Goal: Task Accomplishment & Management: Manage account settings

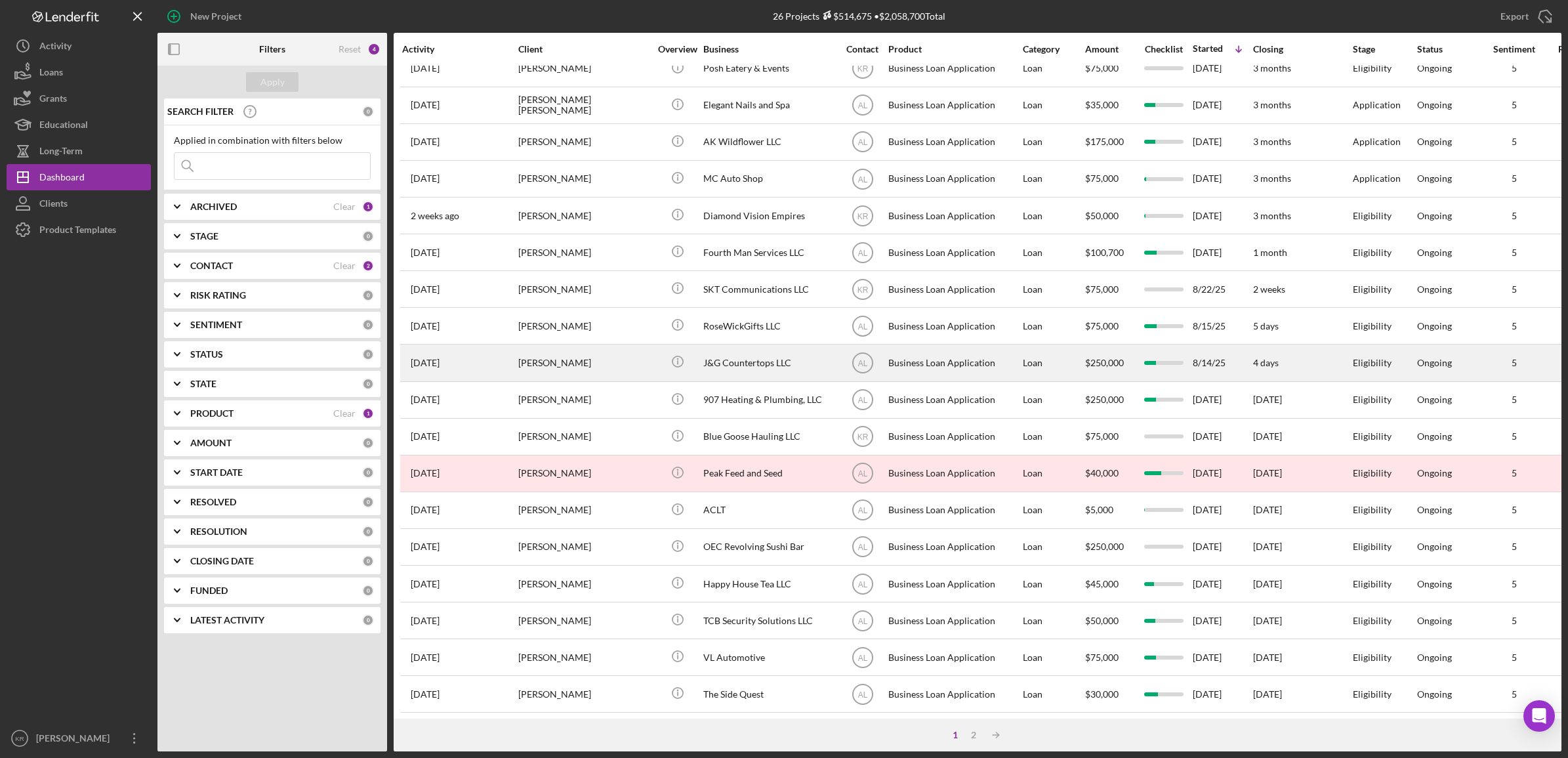
scroll to position [298, 0]
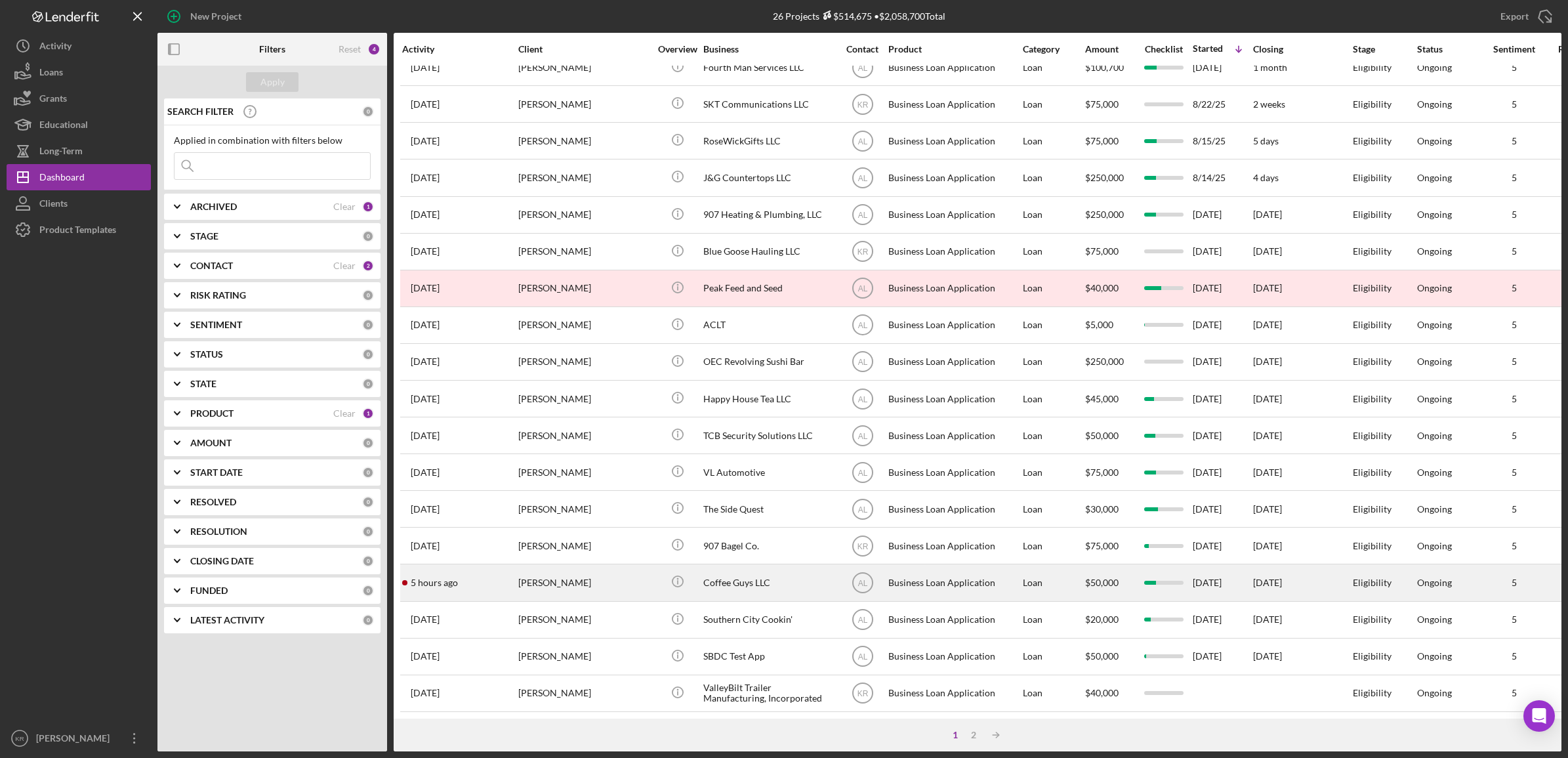
click at [558, 569] on div "[PERSON_NAME]" at bounding box center [584, 582] width 131 height 35
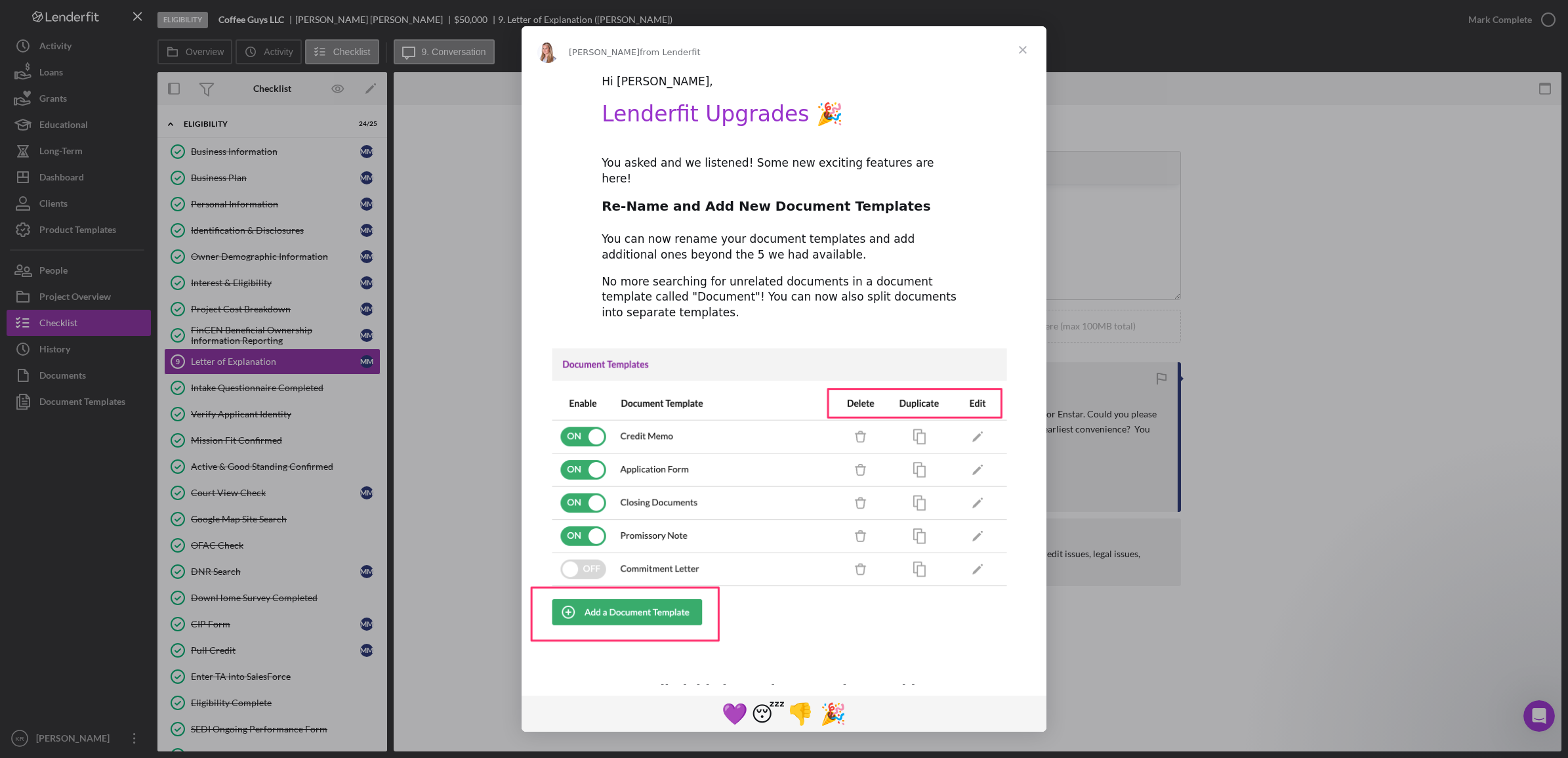
click at [1017, 44] on span "Close" at bounding box center [1023, 50] width 48 height 48
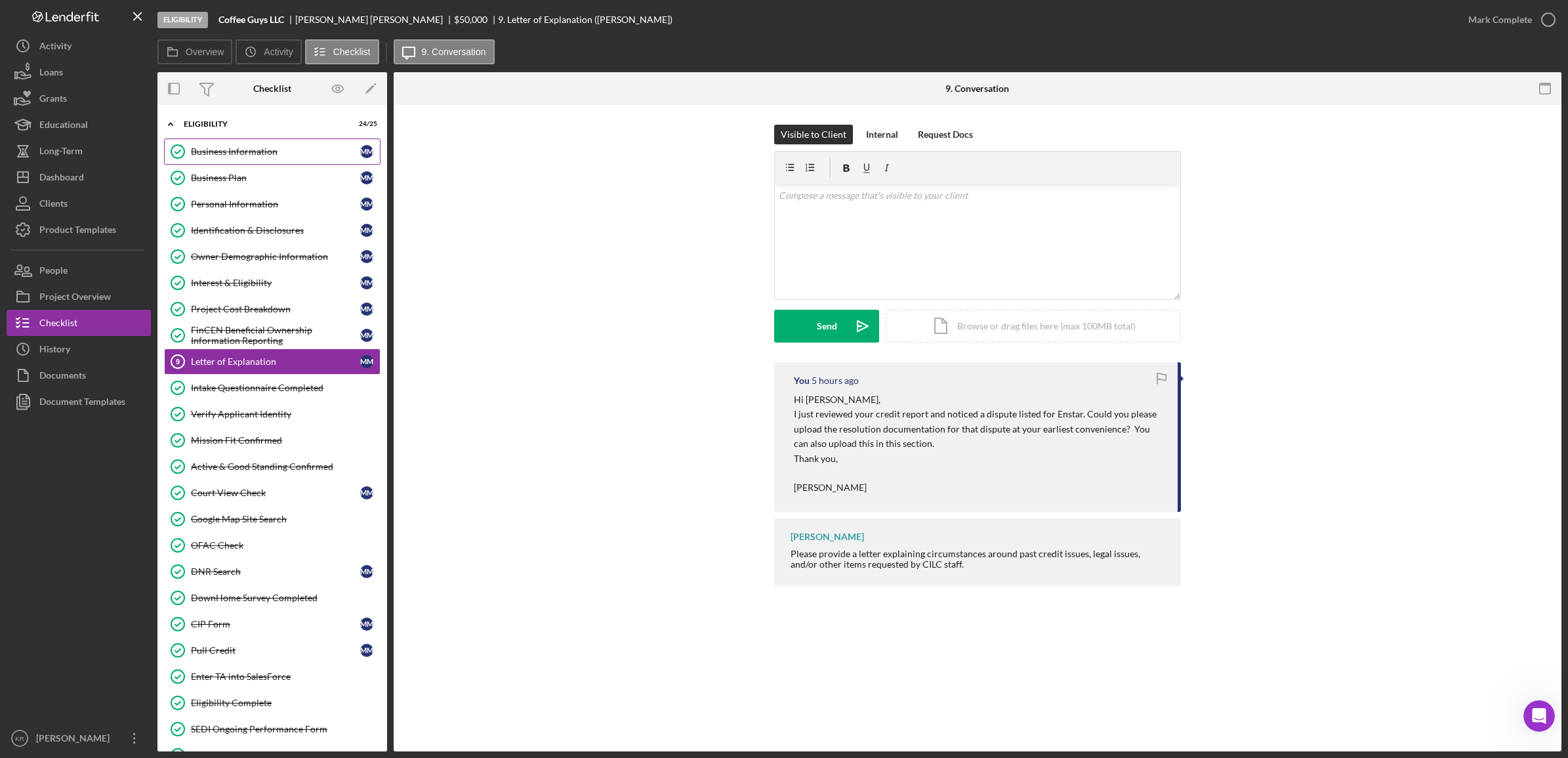
click at [269, 149] on div "Business Information" at bounding box center [275, 151] width 169 height 10
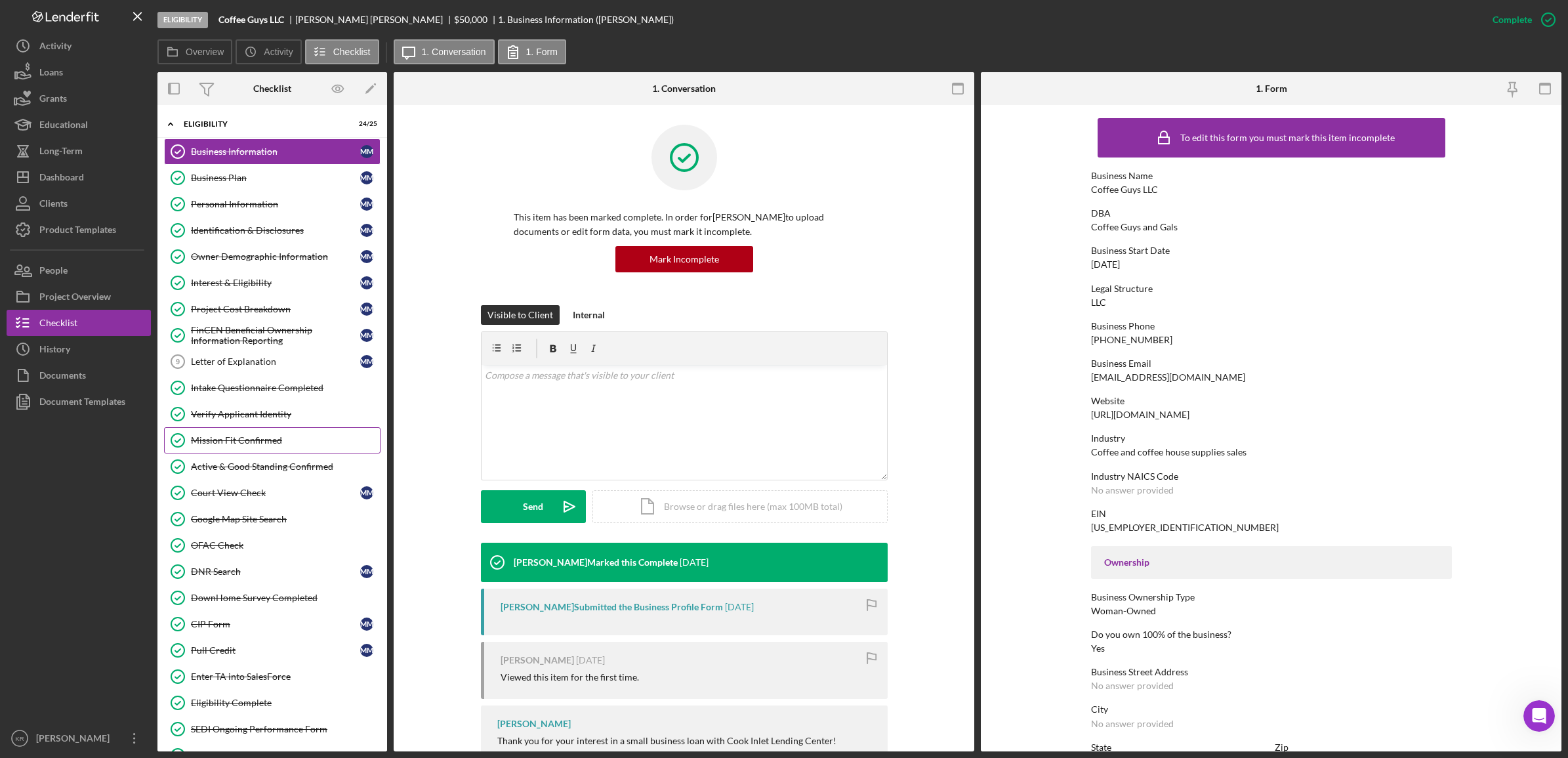
scroll to position [164, 0]
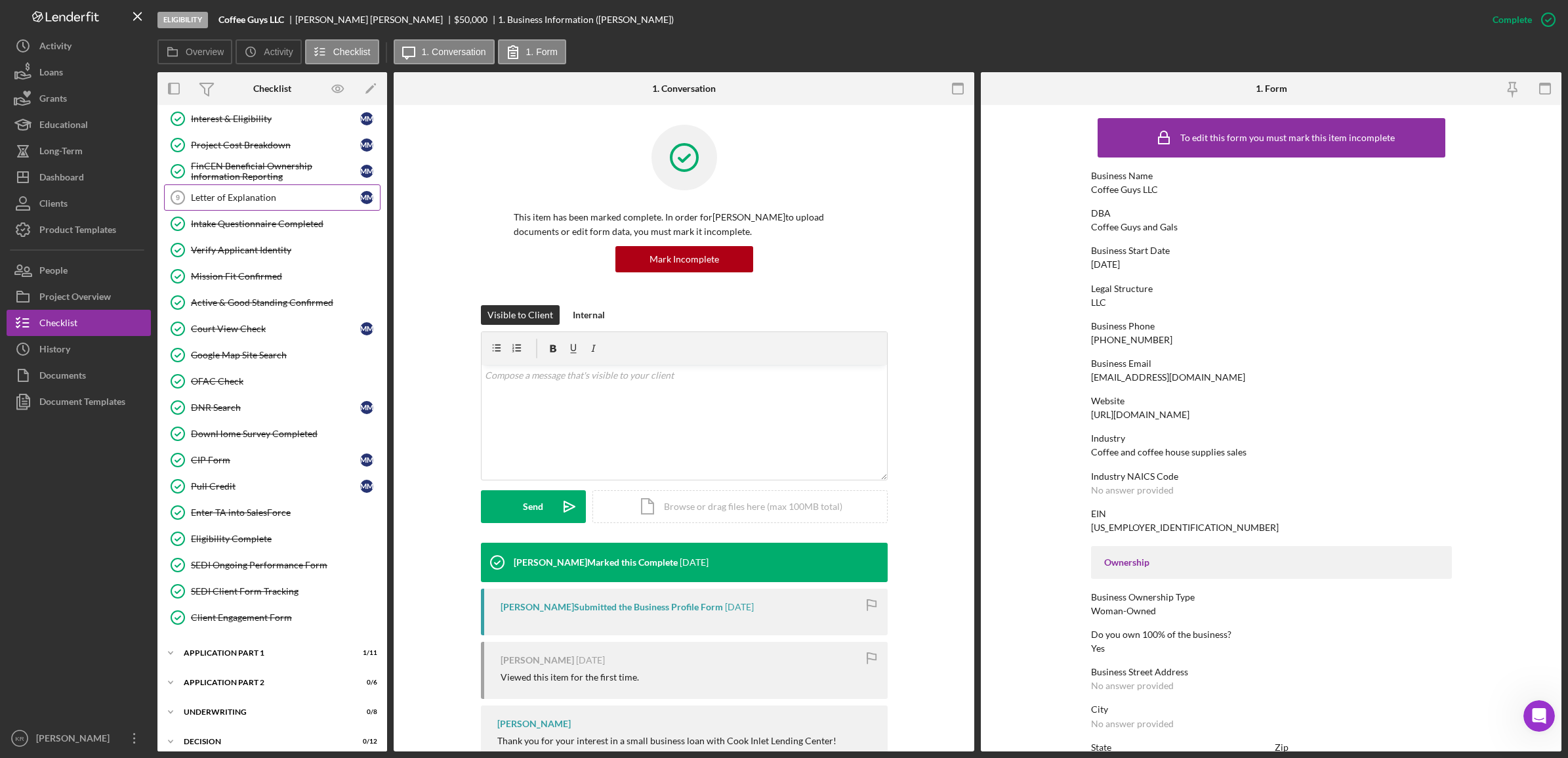
click at [258, 207] on link "Letter of Explanation 9 Letter of Explanation M M" at bounding box center [273, 198] width 217 height 26
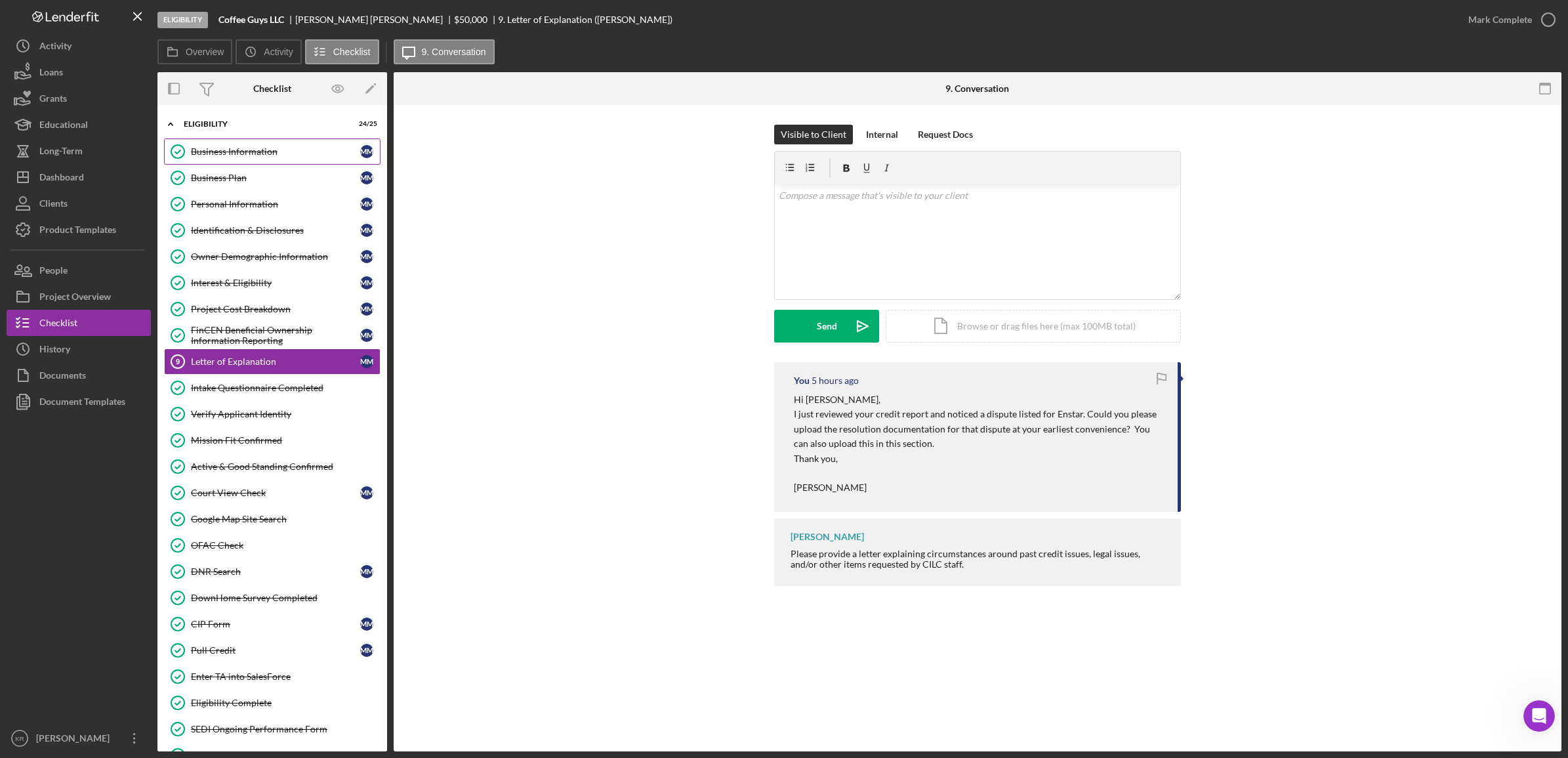
click at [283, 155] on div "Business Information" at bounding box center [275, 151] width 169 height 10
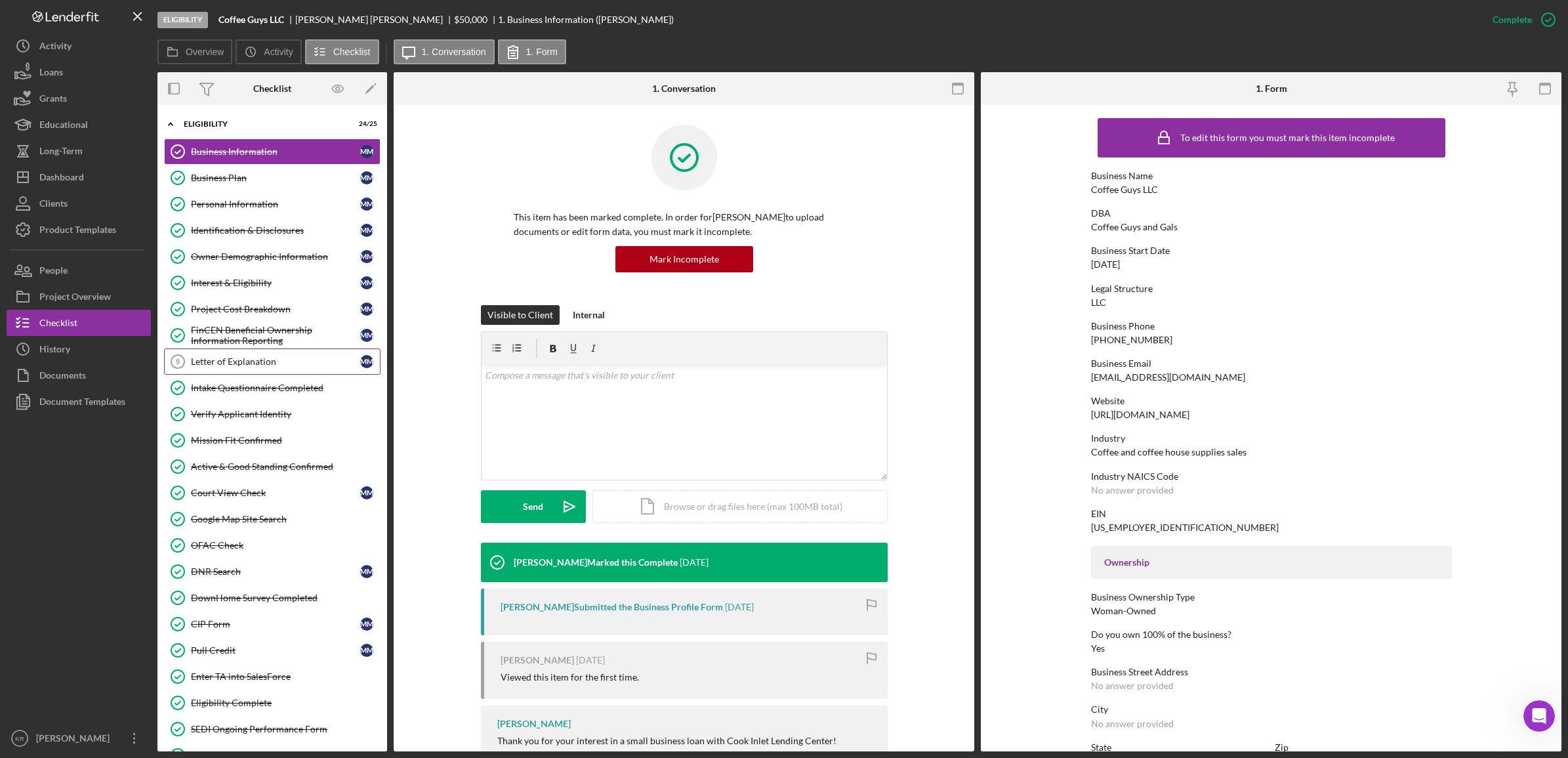
click at [195, 375] on link "Letter of Explanation 9 Letter of Explanation M M" at bounding box center [273, 361] width 217 height 26
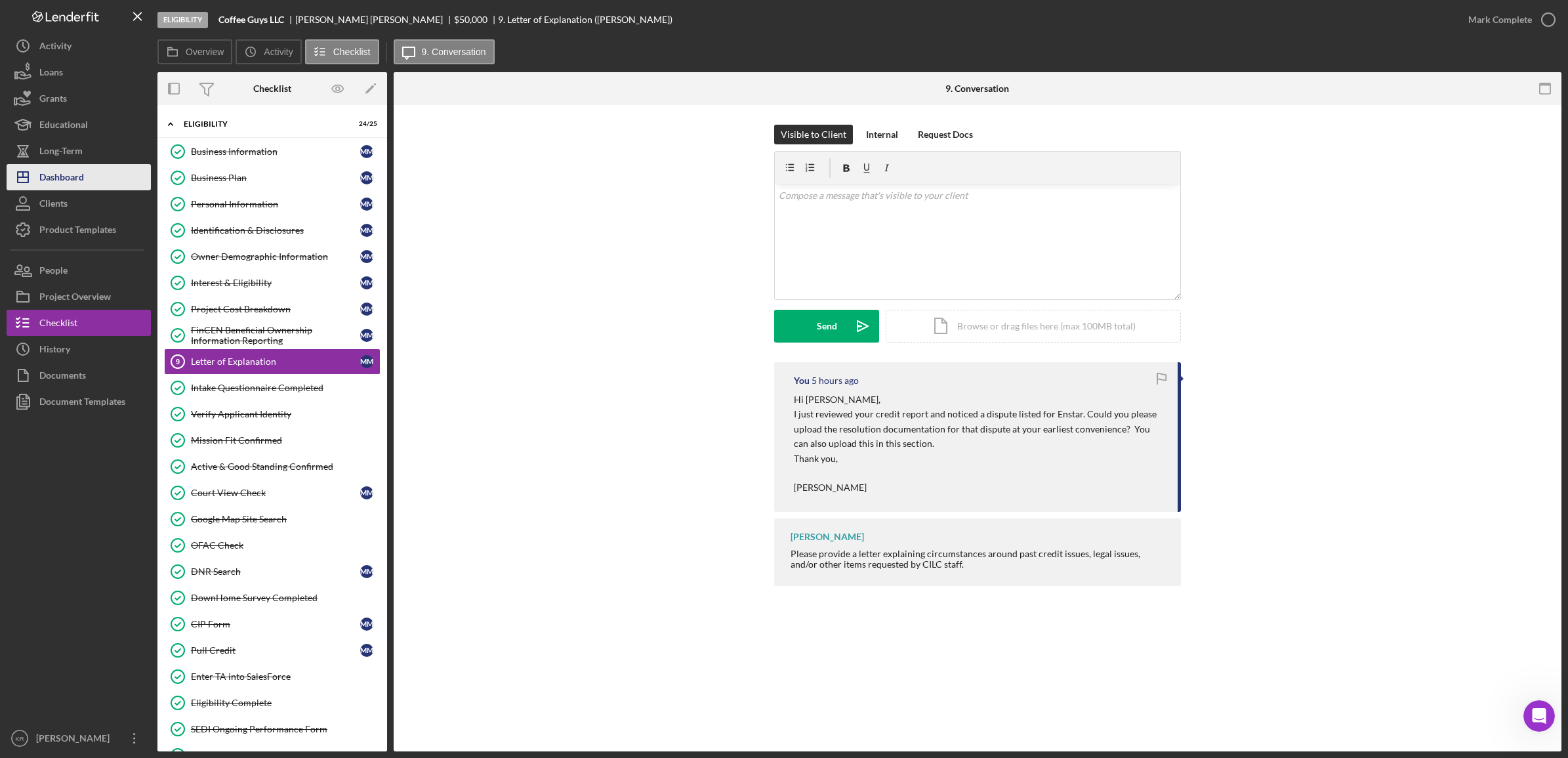
click at [72, 188] on div "Dashboard" at bounding box center [62, 179] width 44 height 30
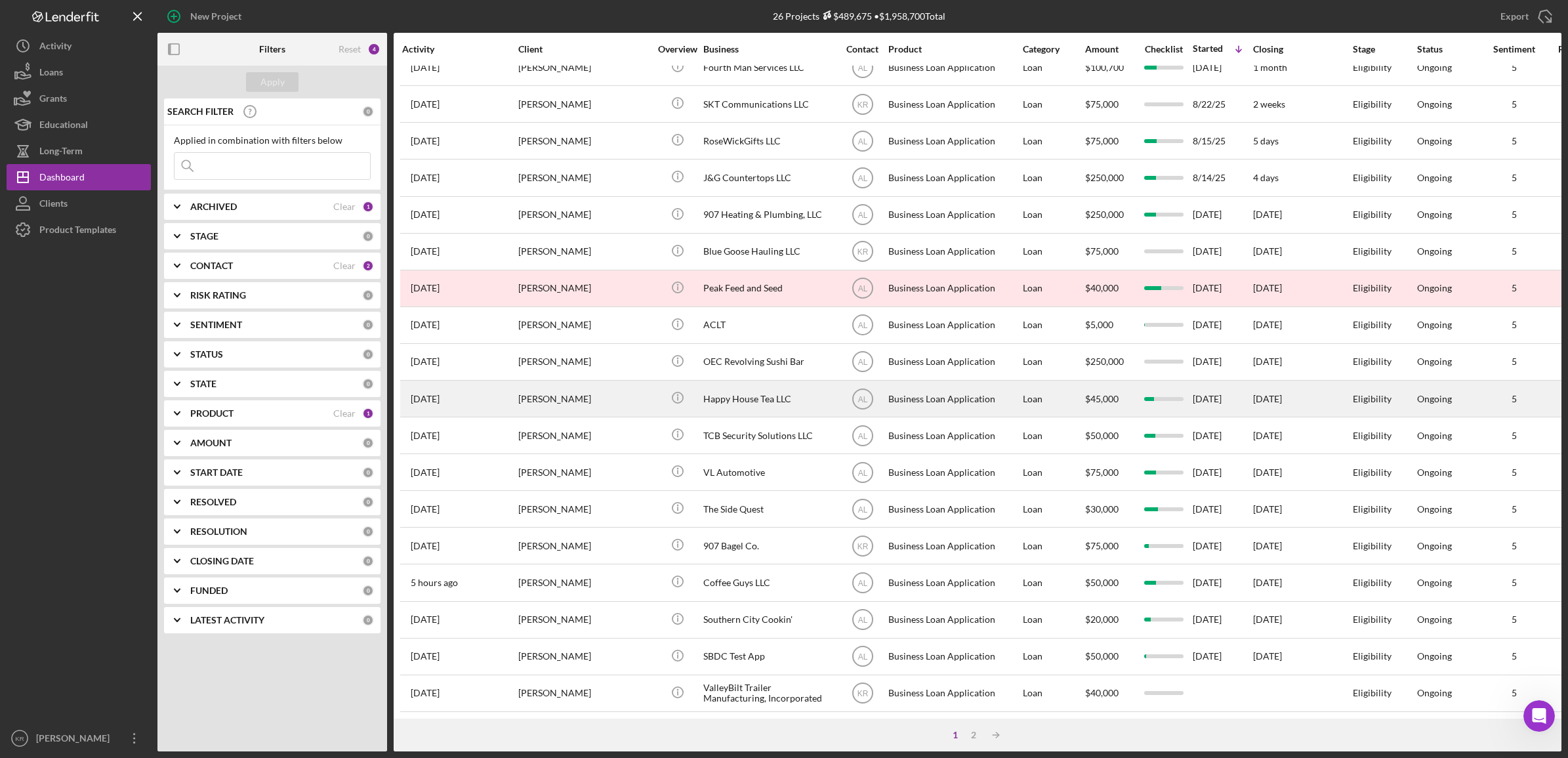
scroll to position [298, 0]
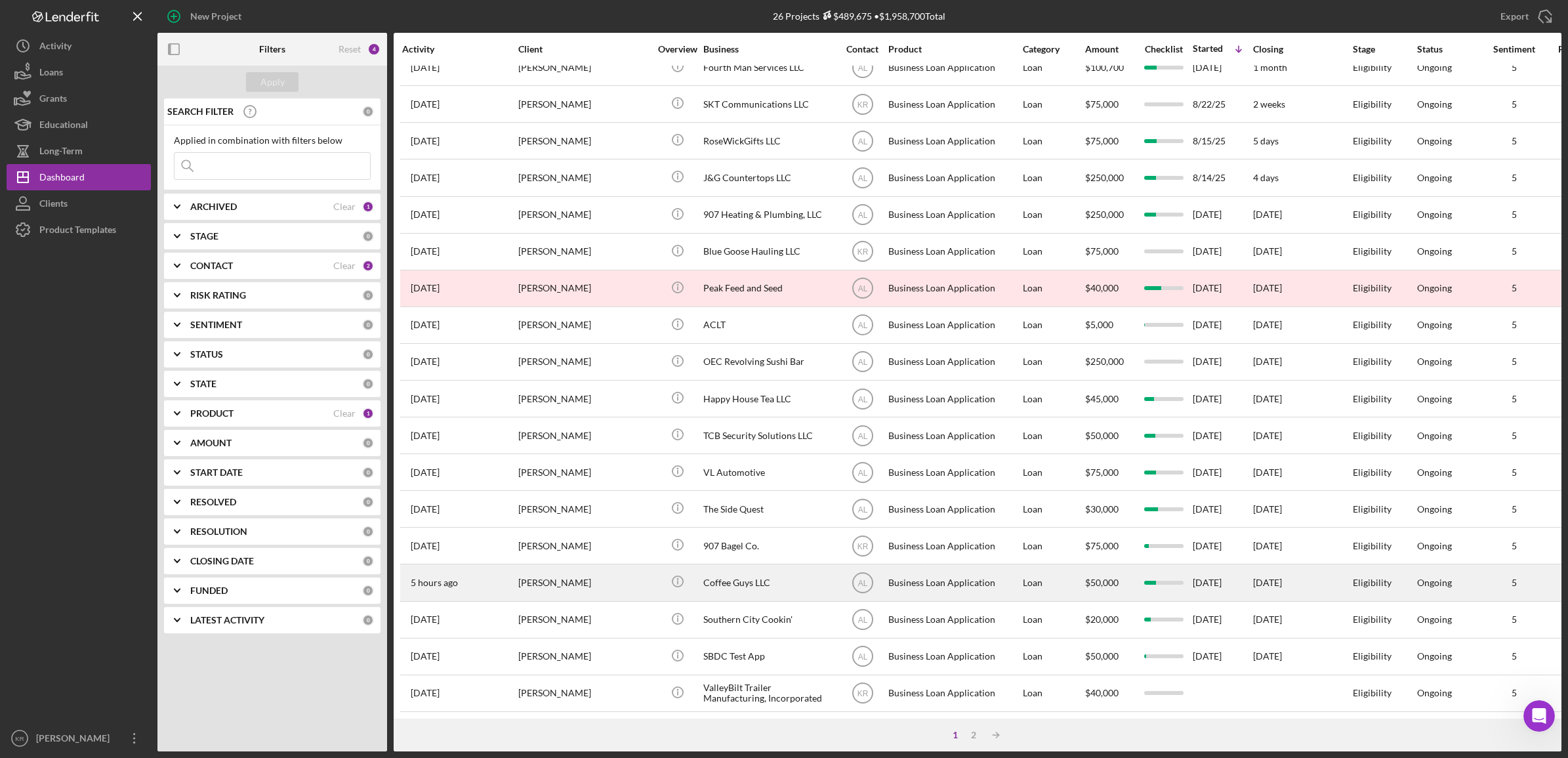
click at [559, 580] on div "[PERSON_NAME]" at bounding box center [584, 582] width 131 height 35
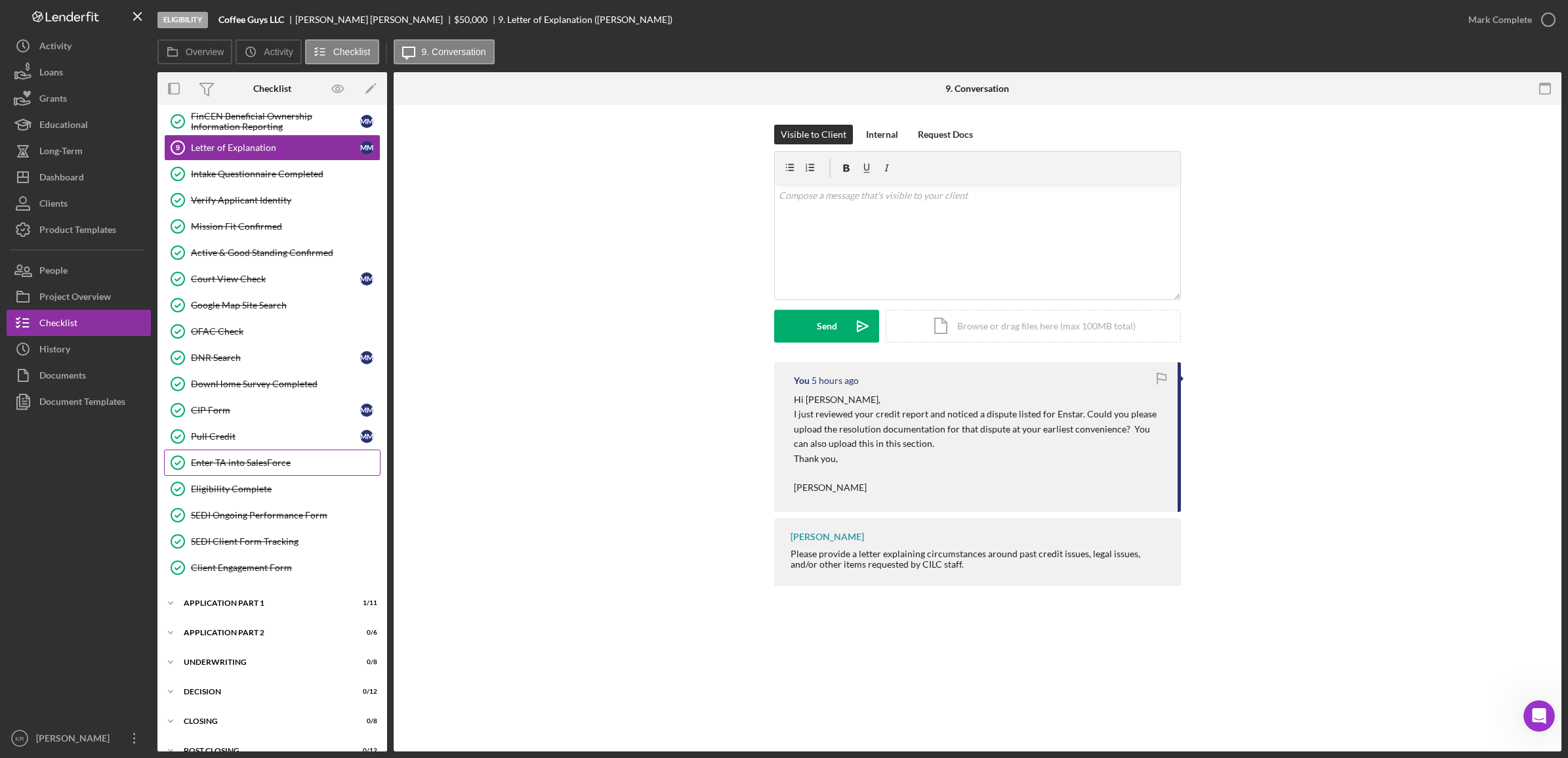
scroll to position [242, 0]
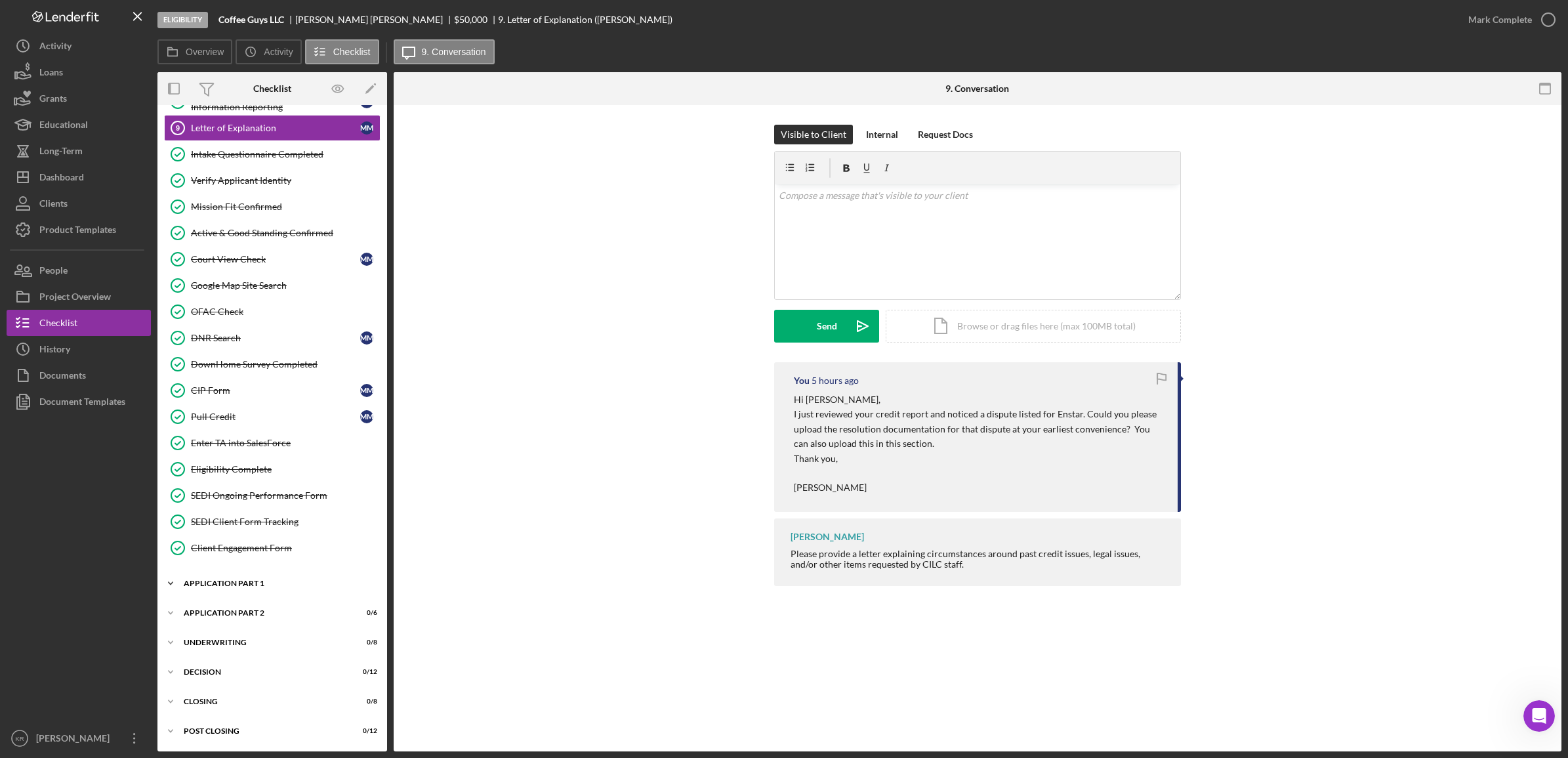
click at [234, 578] on div "Icon/Expander Application Part 1 1 / 11" at bounding box center [272, 583] width 230 height 26
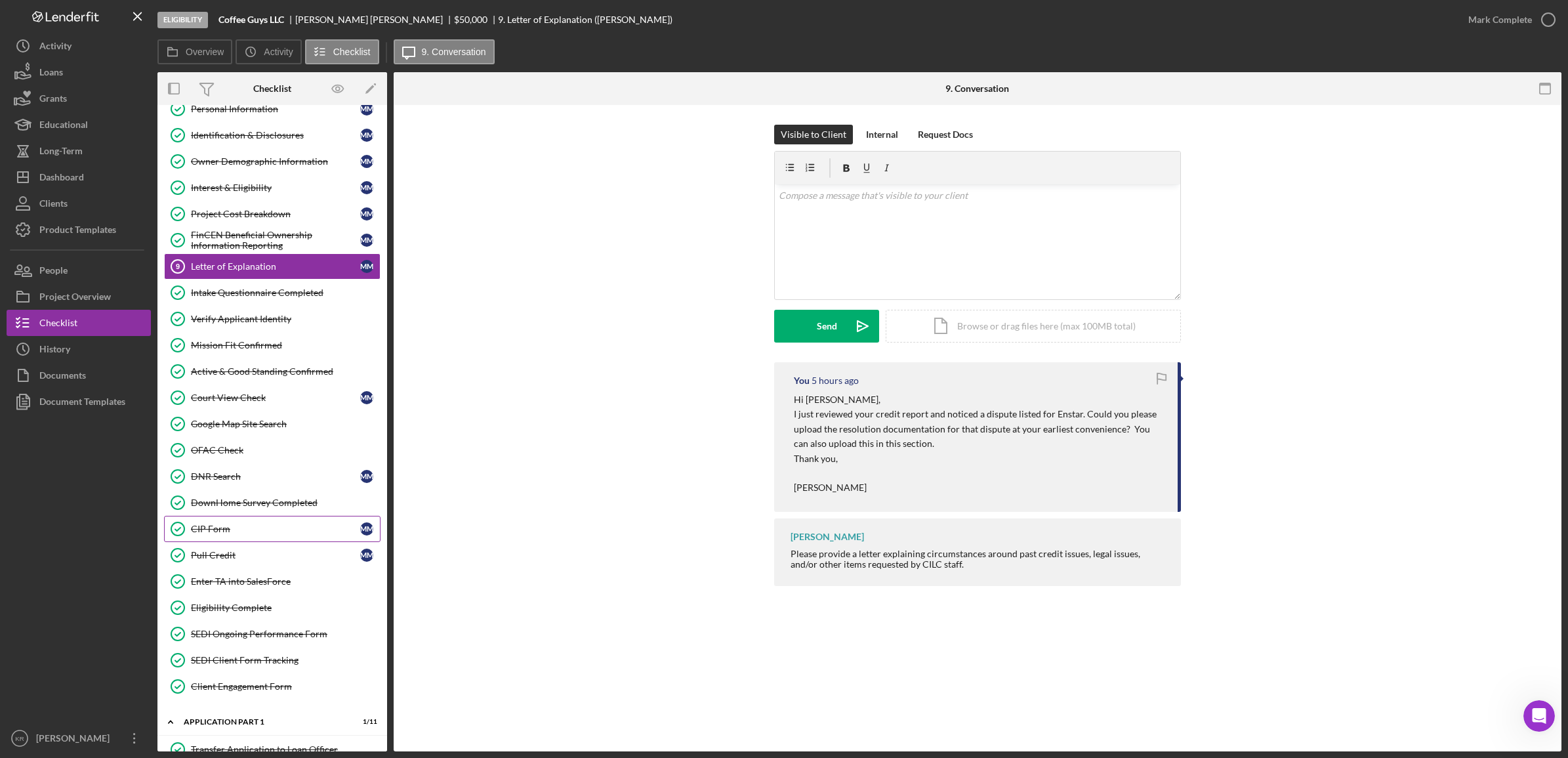
scroll to position [77, 0]
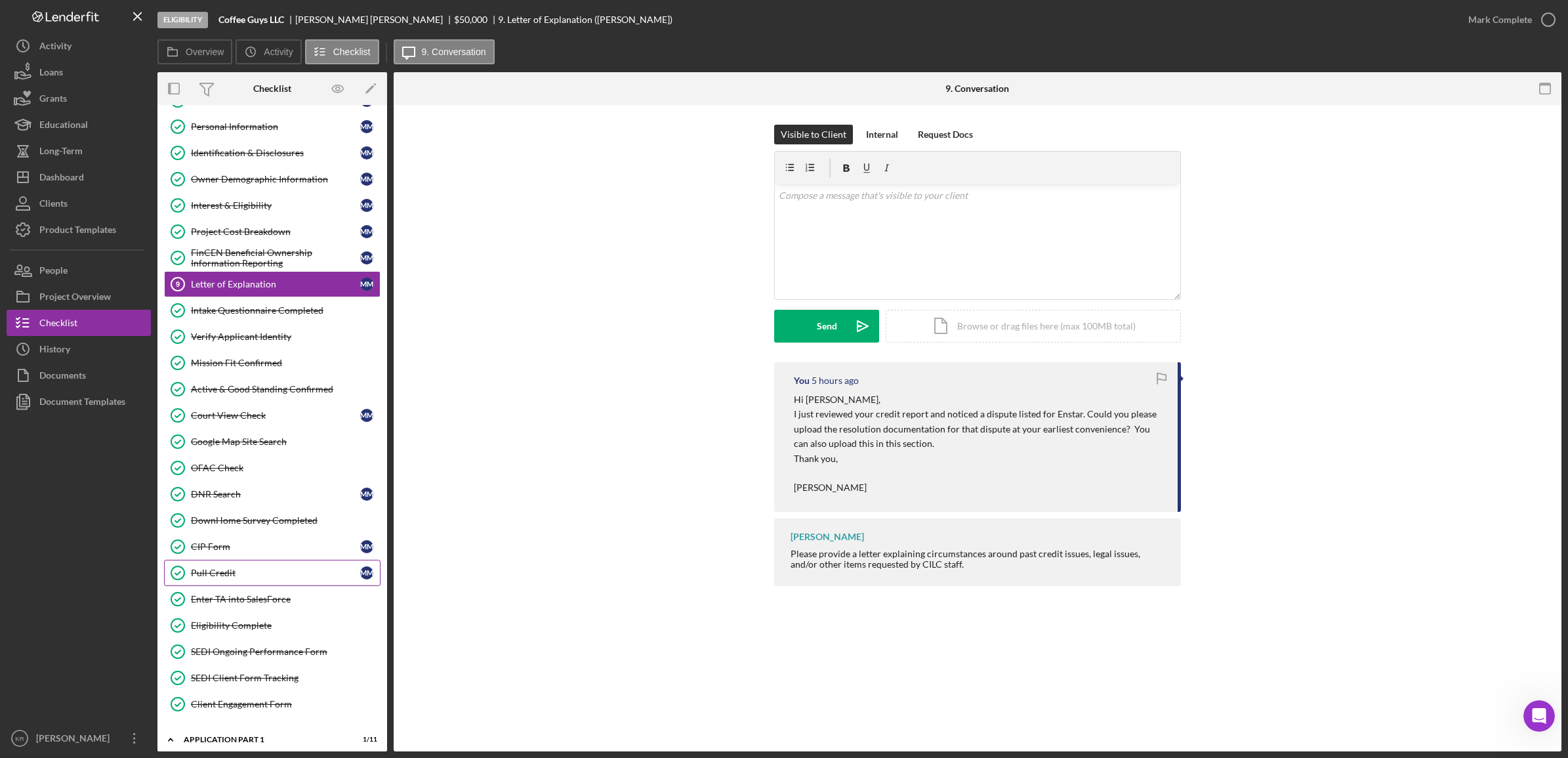
click at [233, 575] on div "Pull Credit" at bounding box center [275, 573] width 169 height 10
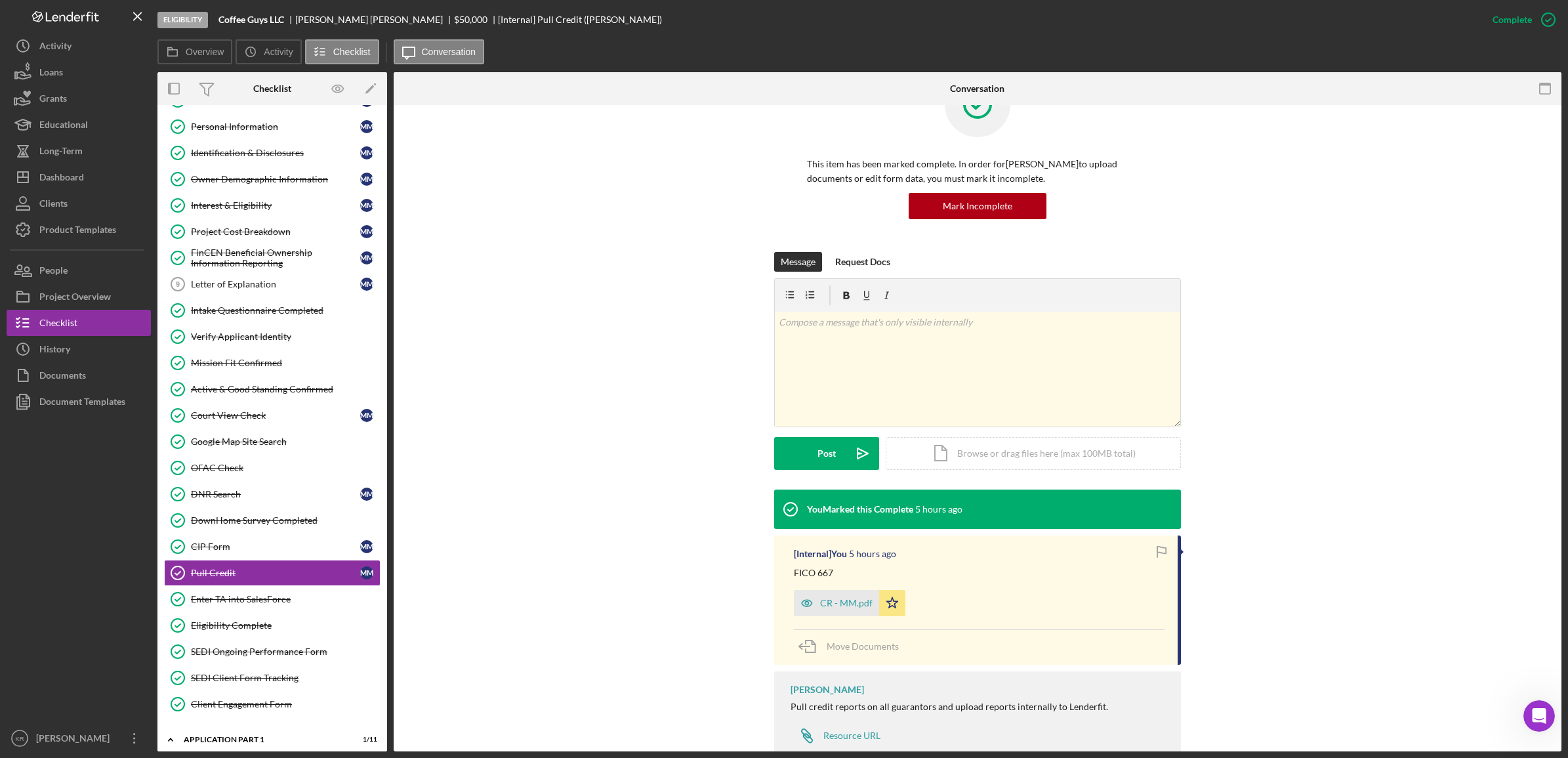
scroll to position [82, 0]
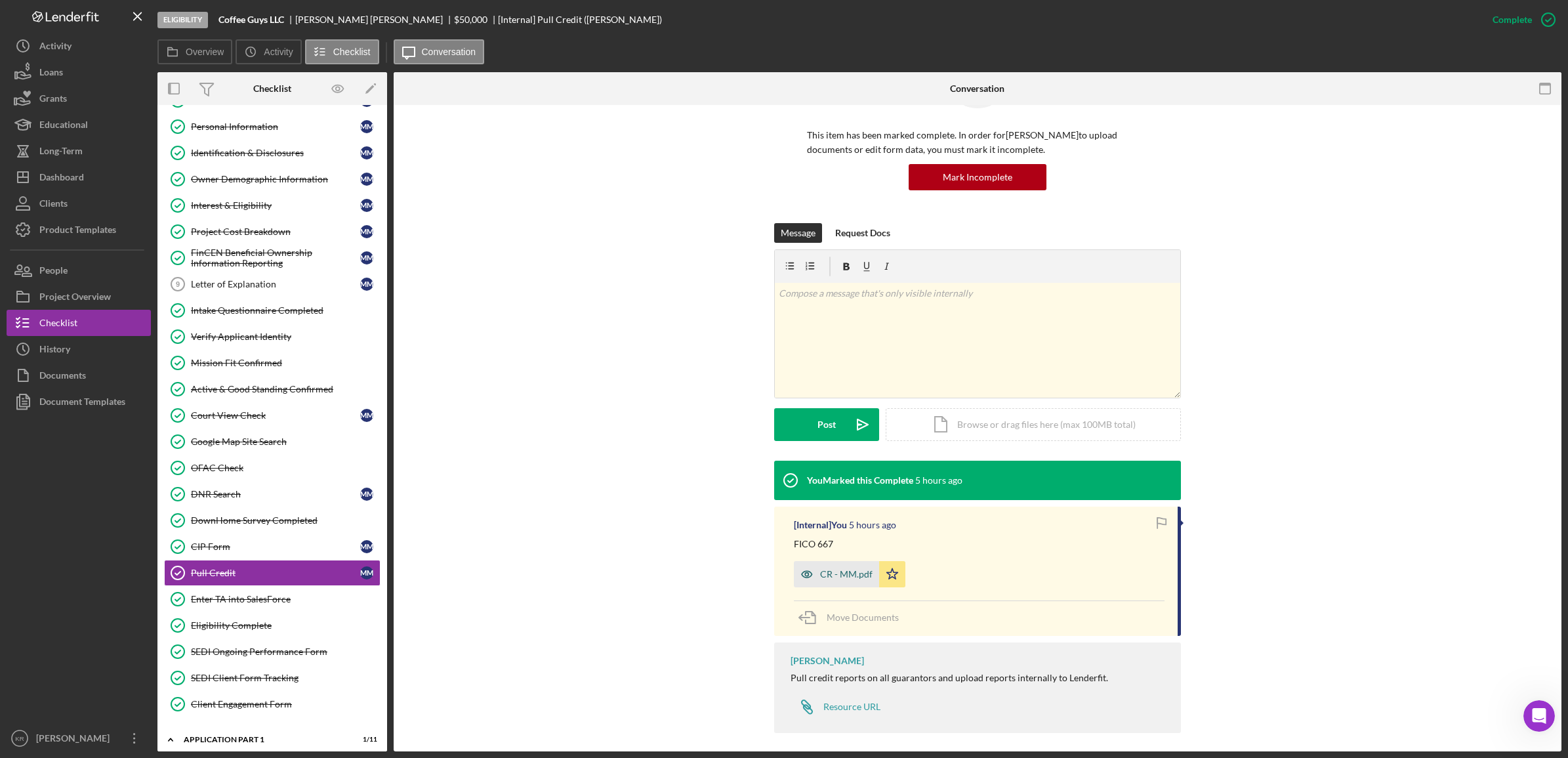
click at [841, 581] on div "CR - MM.pdf" at bounding box center [837, 574] width 86 height 26
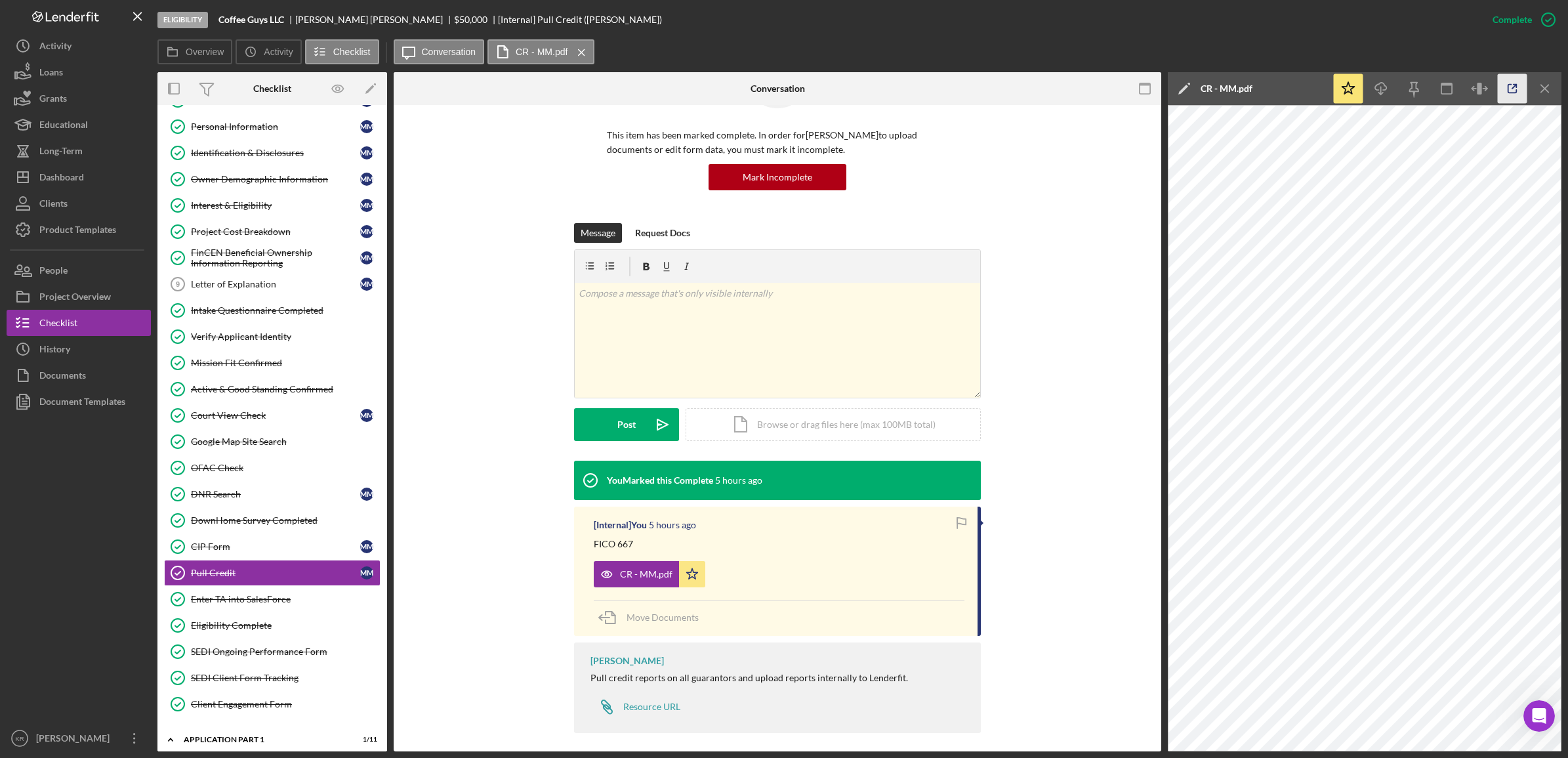
click at [1504, 86] on icon "button" at bounding box center [1513, 89] width 30 height 30
click at [1513, 85] on polyline "button" at bounding box center [1515, 86] width 3 height 3
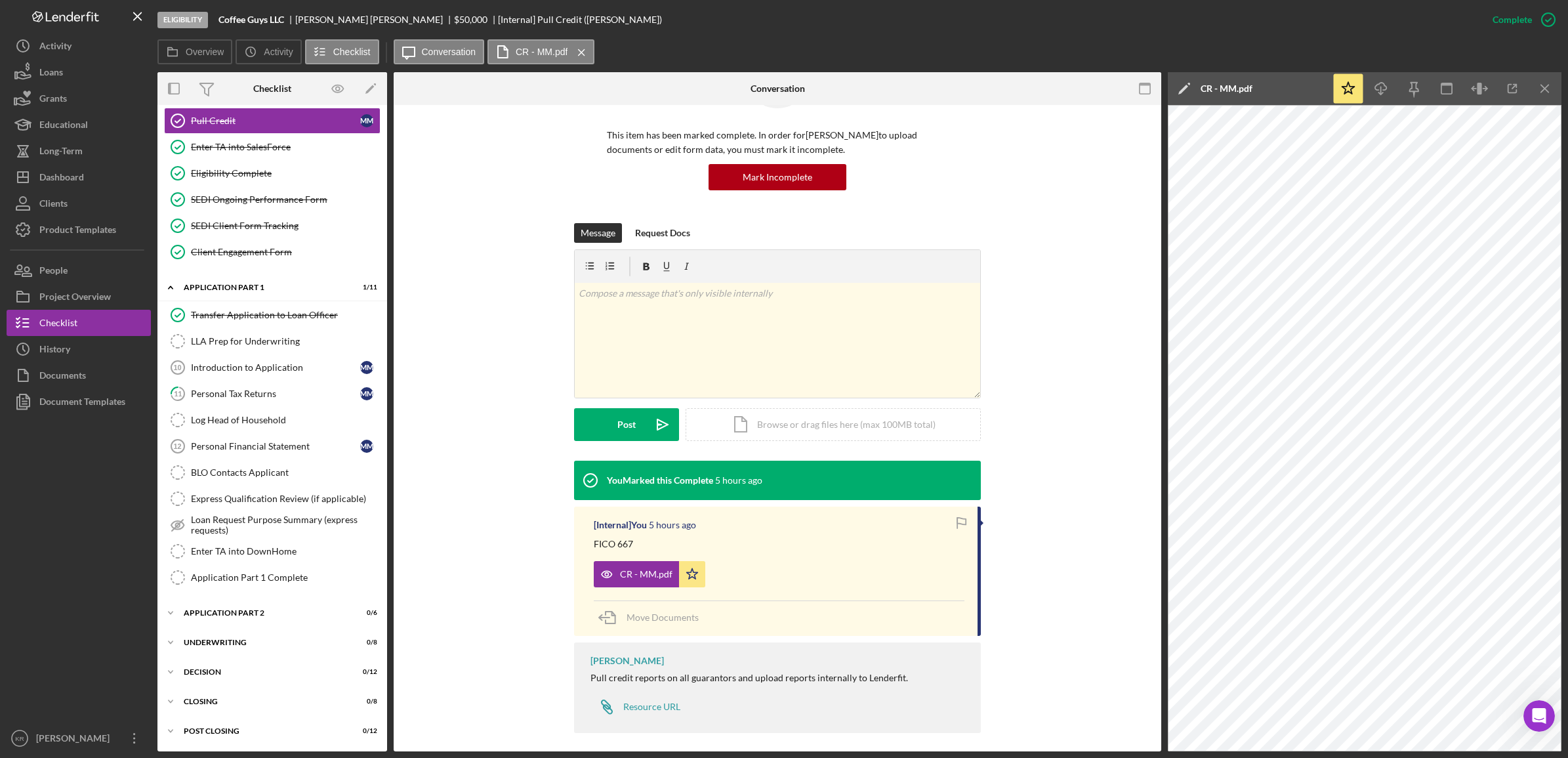
scroll to position [541, 0]
click at [1536, 86] on icon "Icon/Menu Close" at bounding box center [1545, 89] width 30 height 30
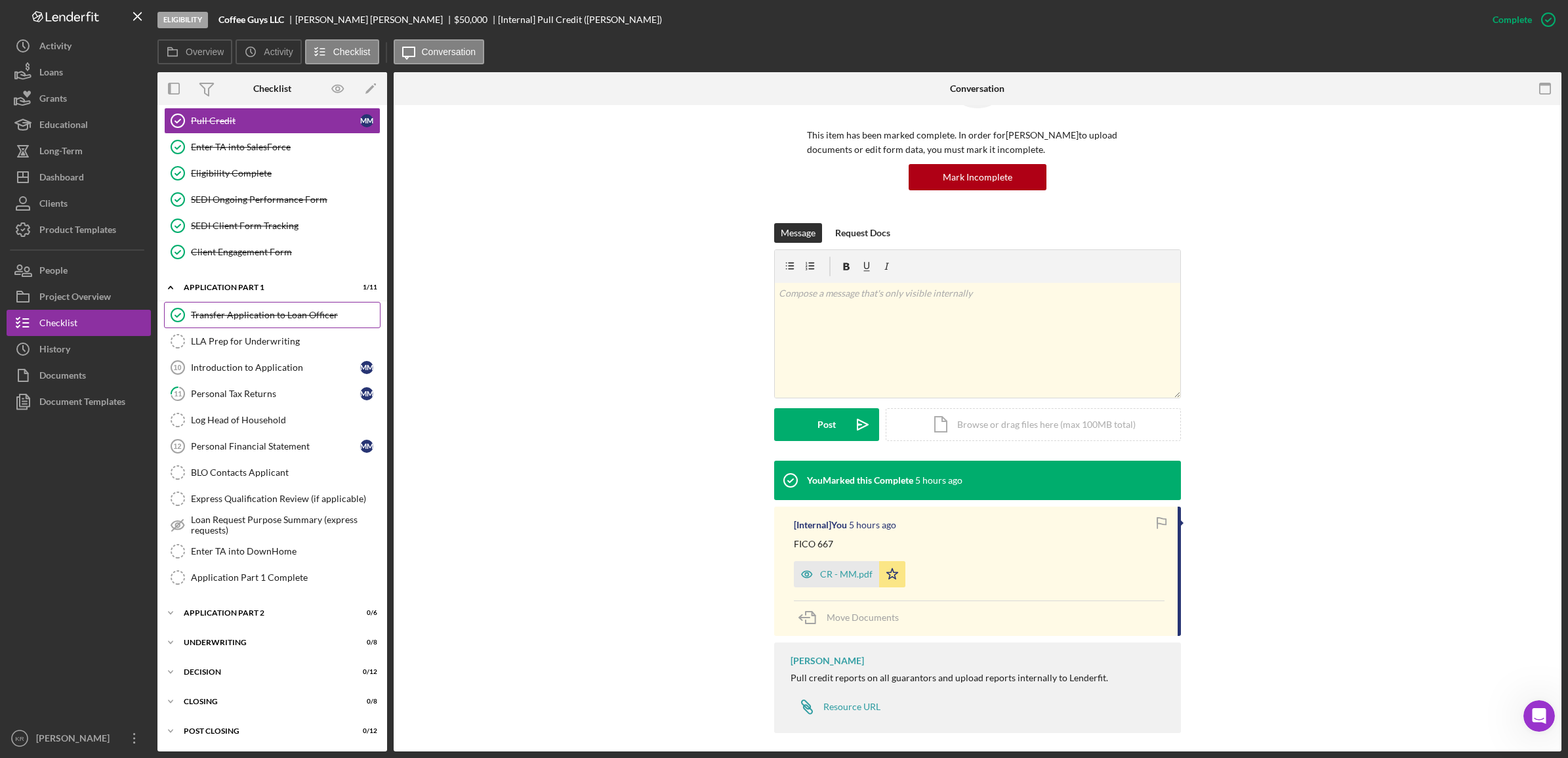
click at [273, 302] on link "Transfer Application to Loan Officer Transfer Application to Loan Officer" at bounding box center [273, 316] width 217 height 26
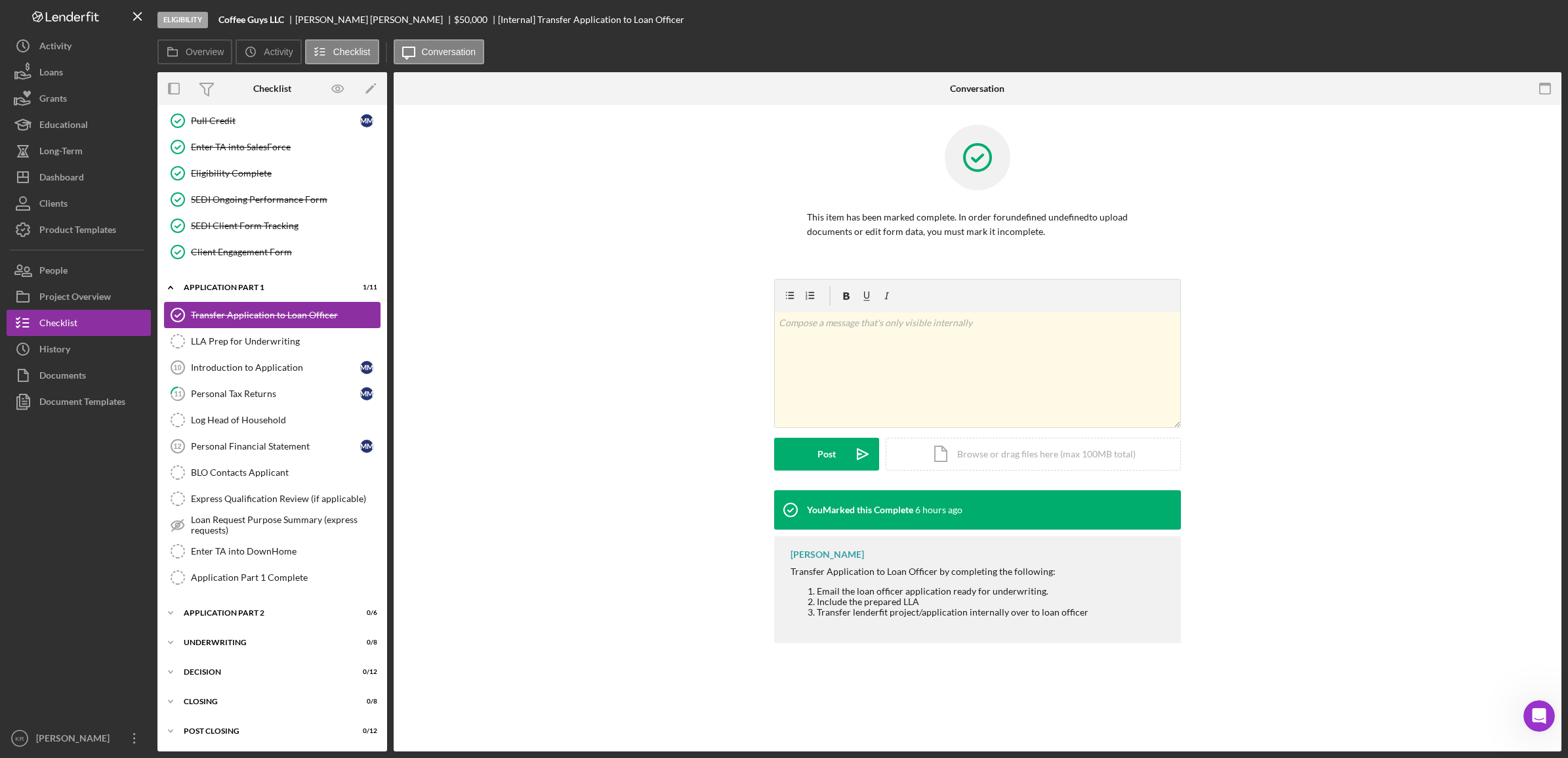
scroll to position [541, 0]
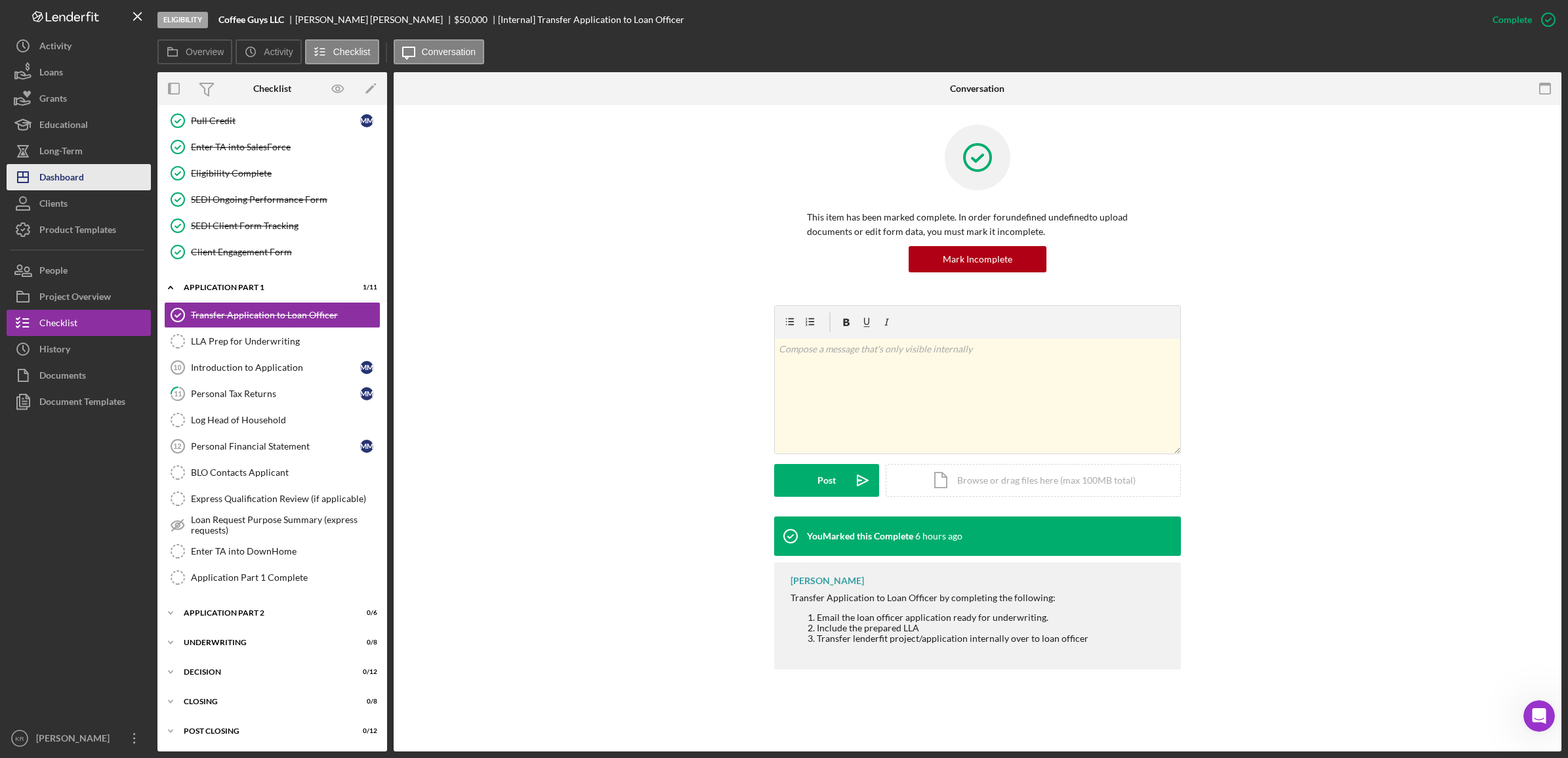
click at [61, 172] on div "Dashboard" at bounding box center [62, 179] width 44 height 30
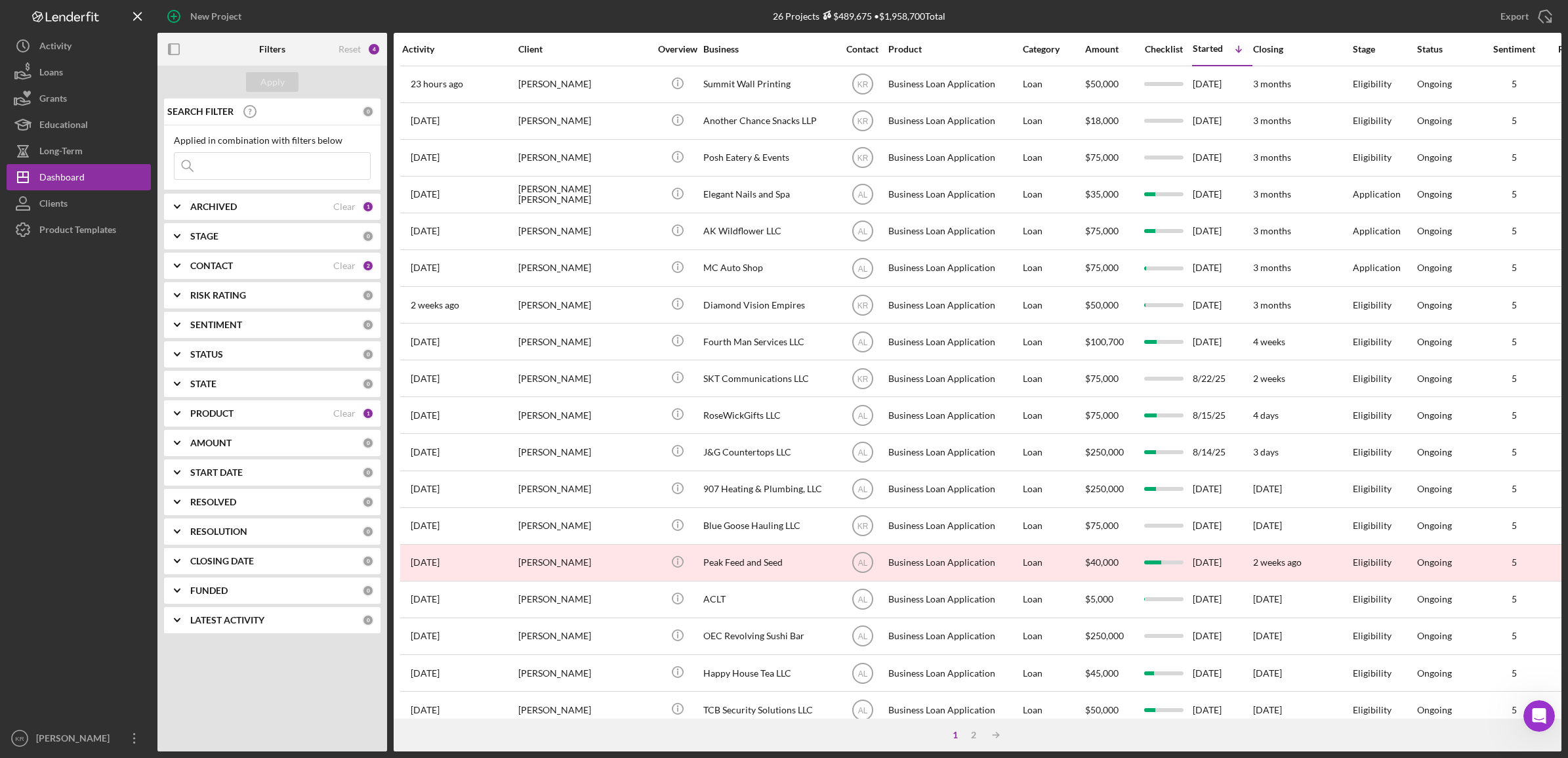
click at [856, 56] on div "Contact" at bounding box center [862, 49] width 49 height 31
click at [855, 50] on div "Contact" at bounding box center [862, 48] width 49 height 10
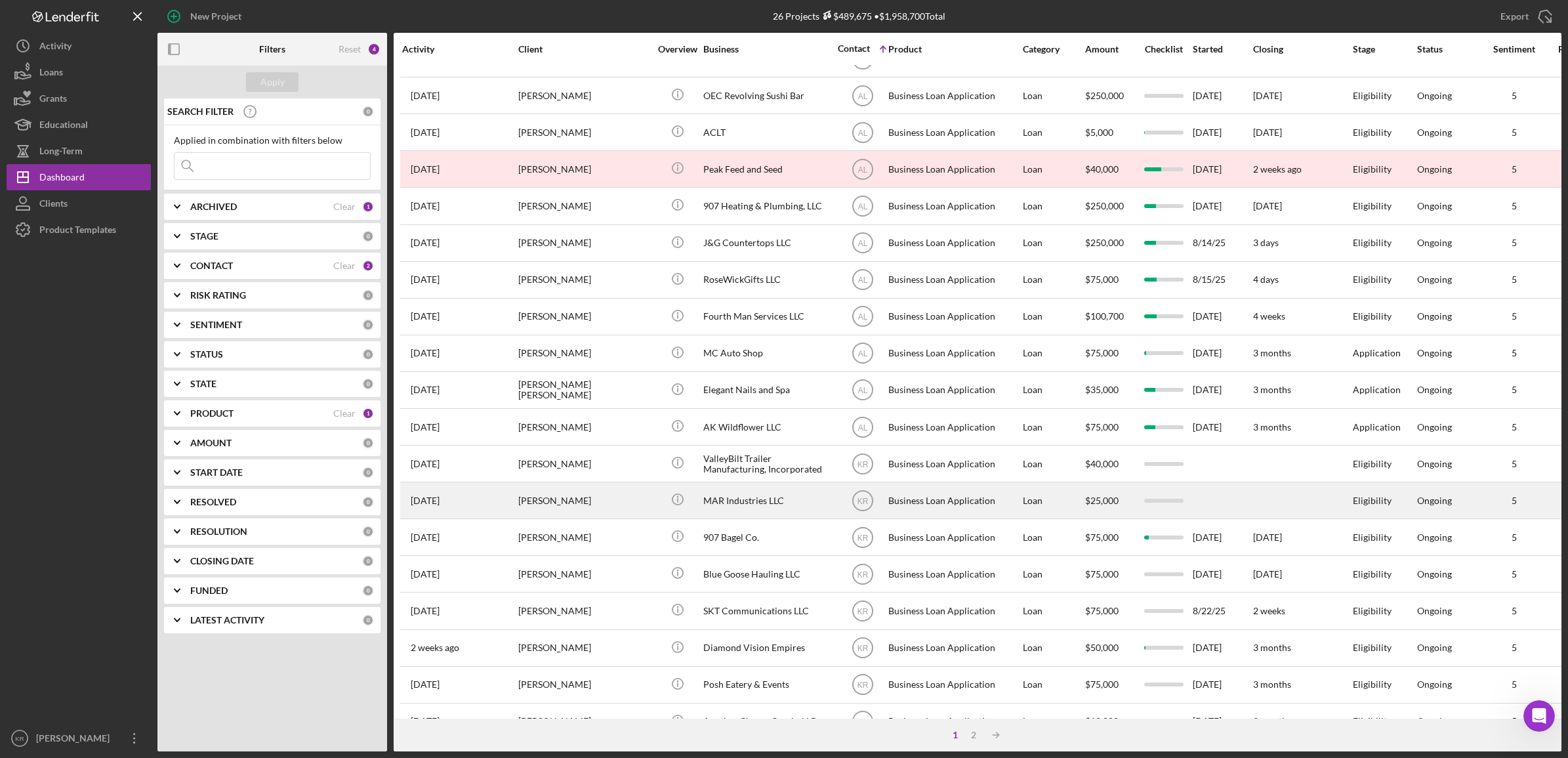
scroll to position [298, 0]
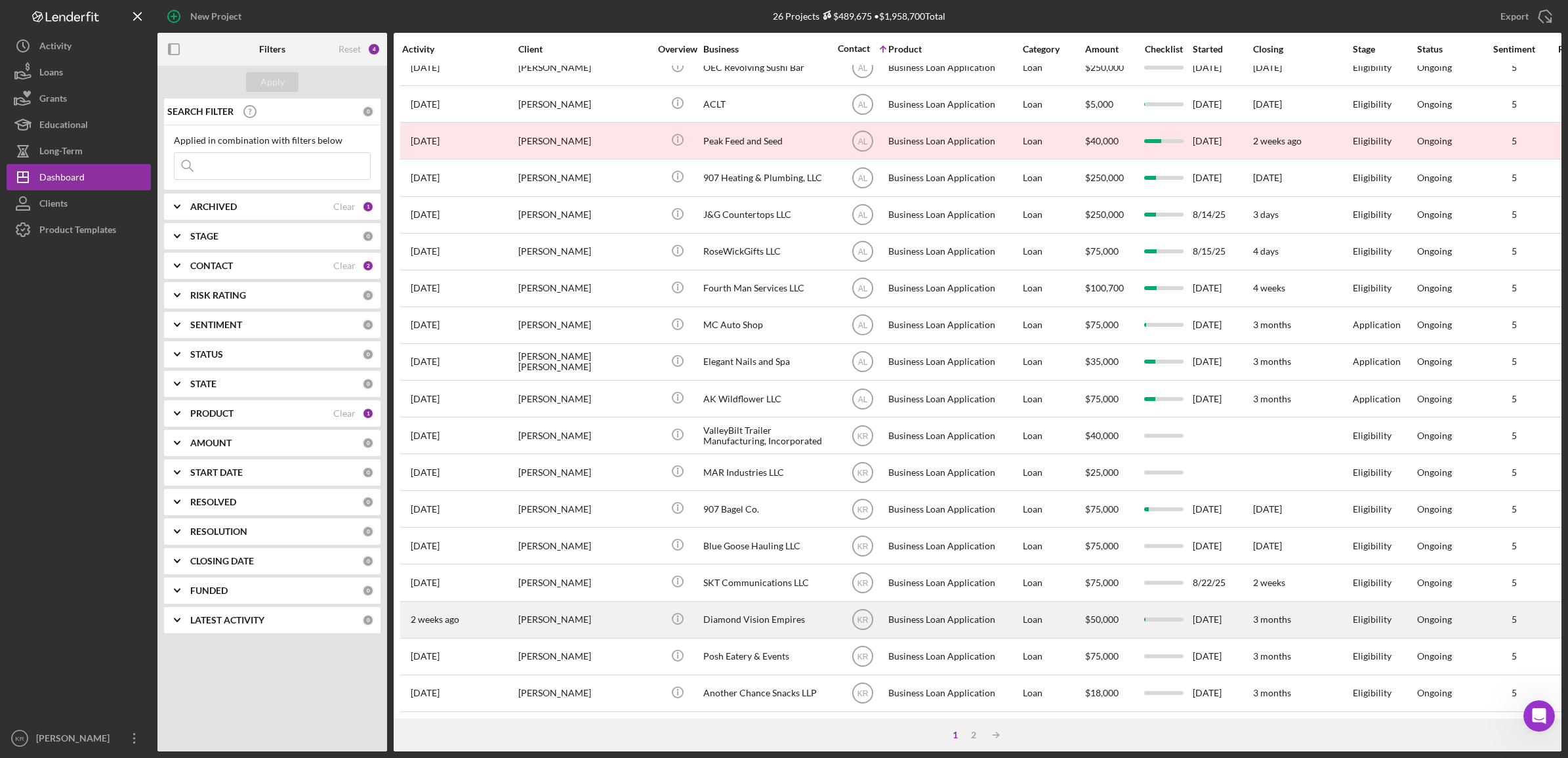
click at [585, 612] on div "[PERSON_NAME]" at bounding box center [584, 619] width 131 height 35
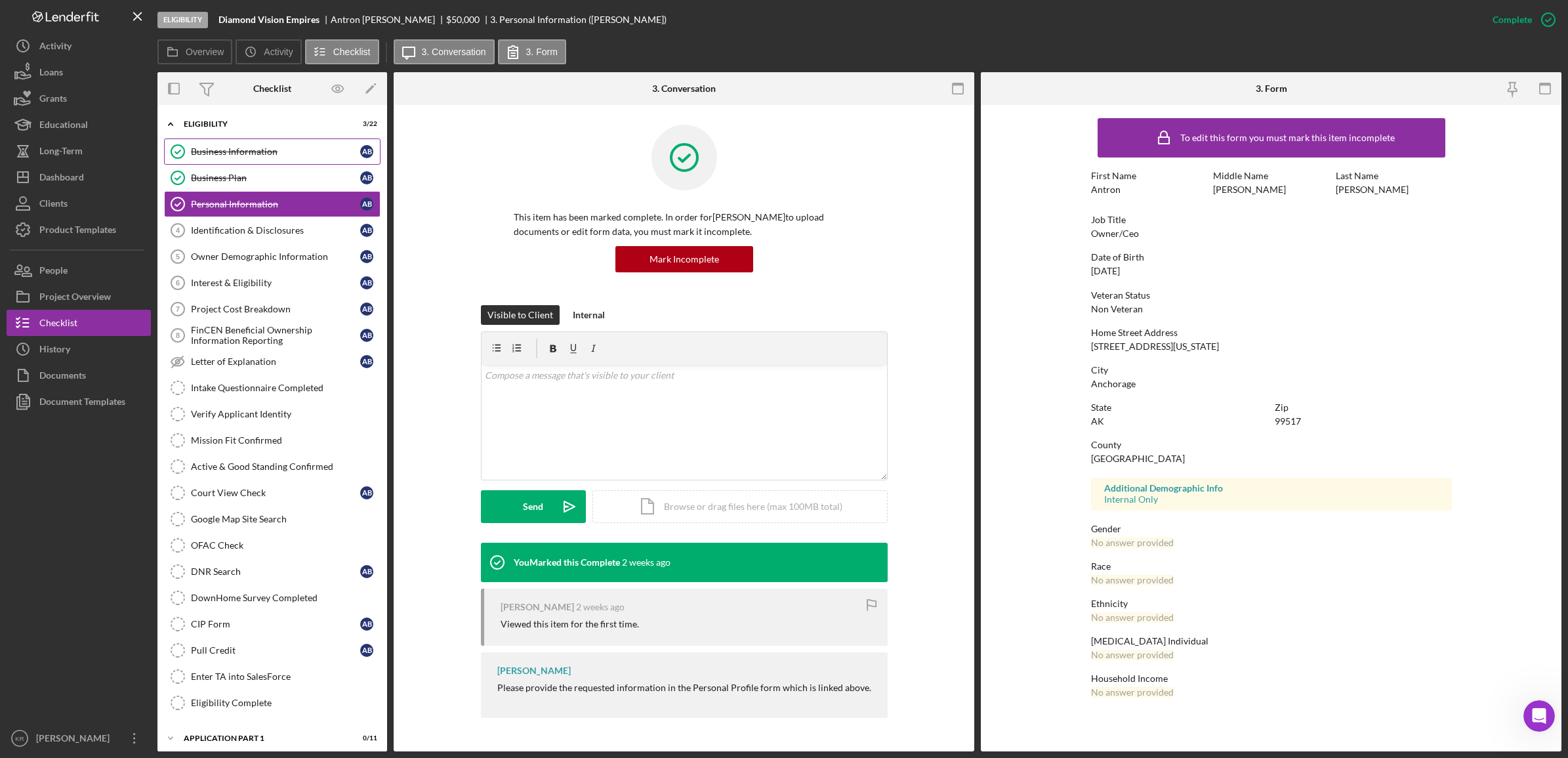
click at [258, 146] on div "Business Information" at bounding box center [275, 151] width 169 height 10
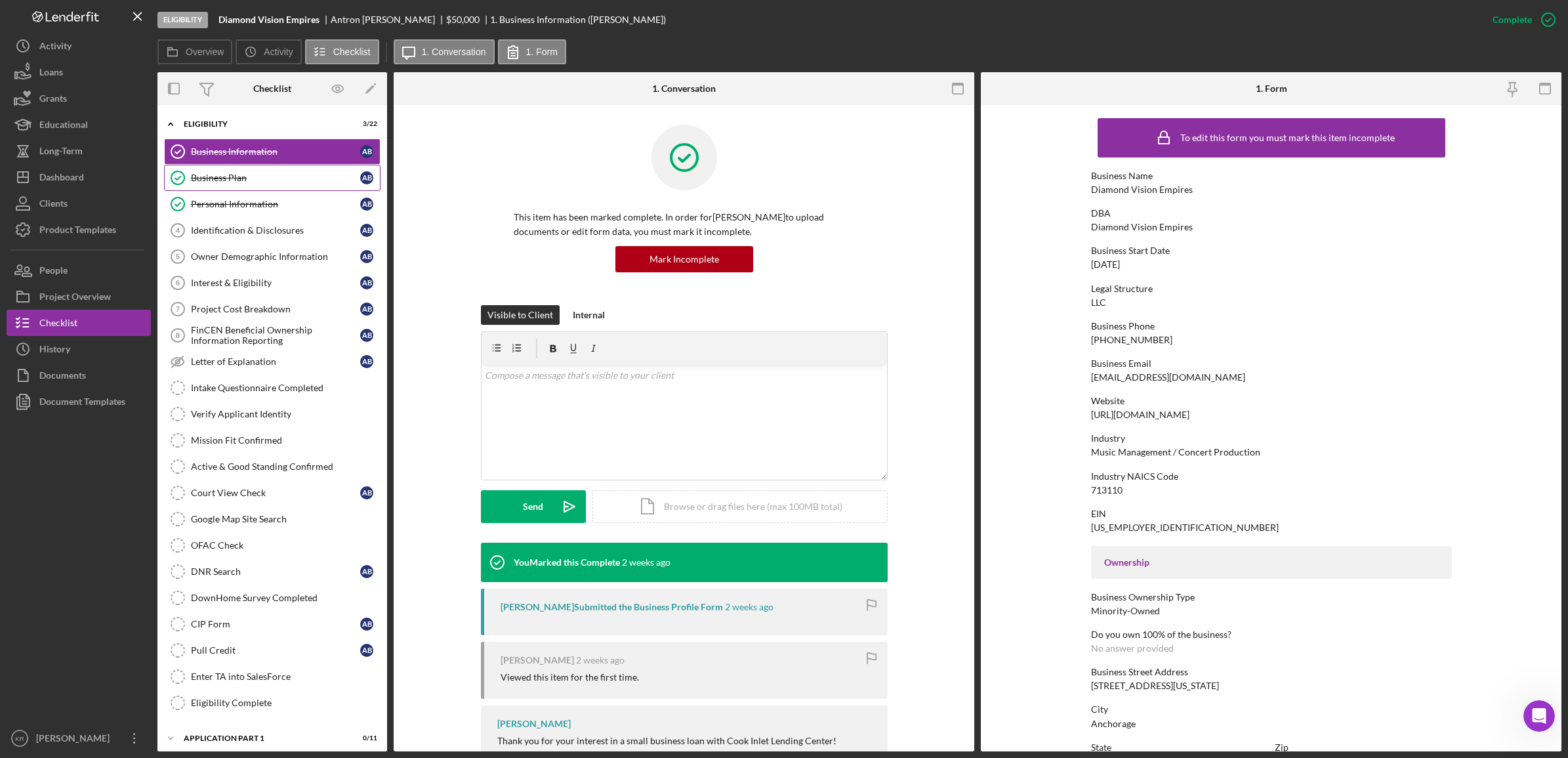
click at [252, 185] on link "Business Plan Business [MEDICAL_DATA]" at bounding box center [273, 178] width 217 height 26
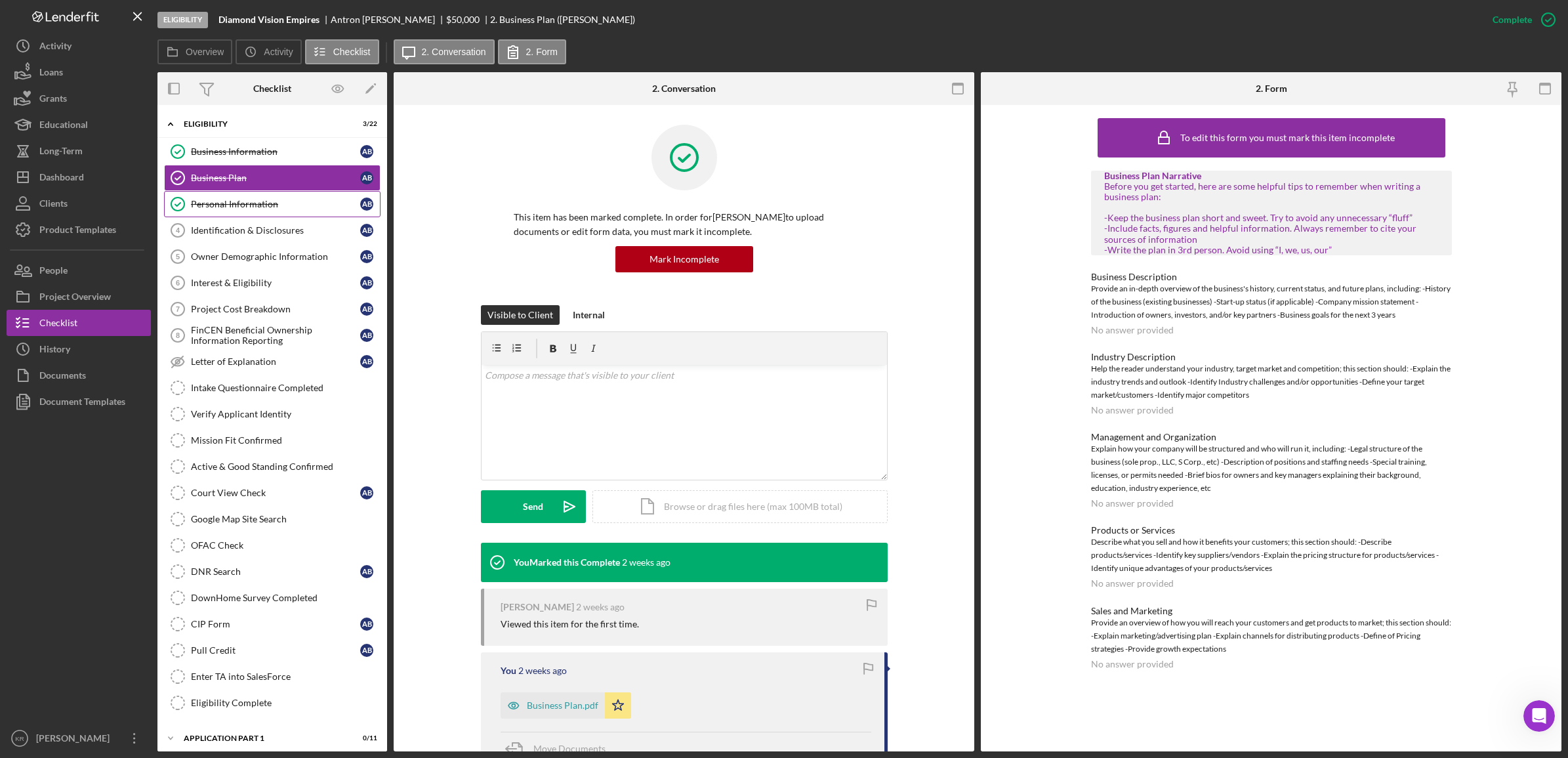
click at [244, 209] on div "Personal Information" at bounding box center [275, 203] width 169 height 10
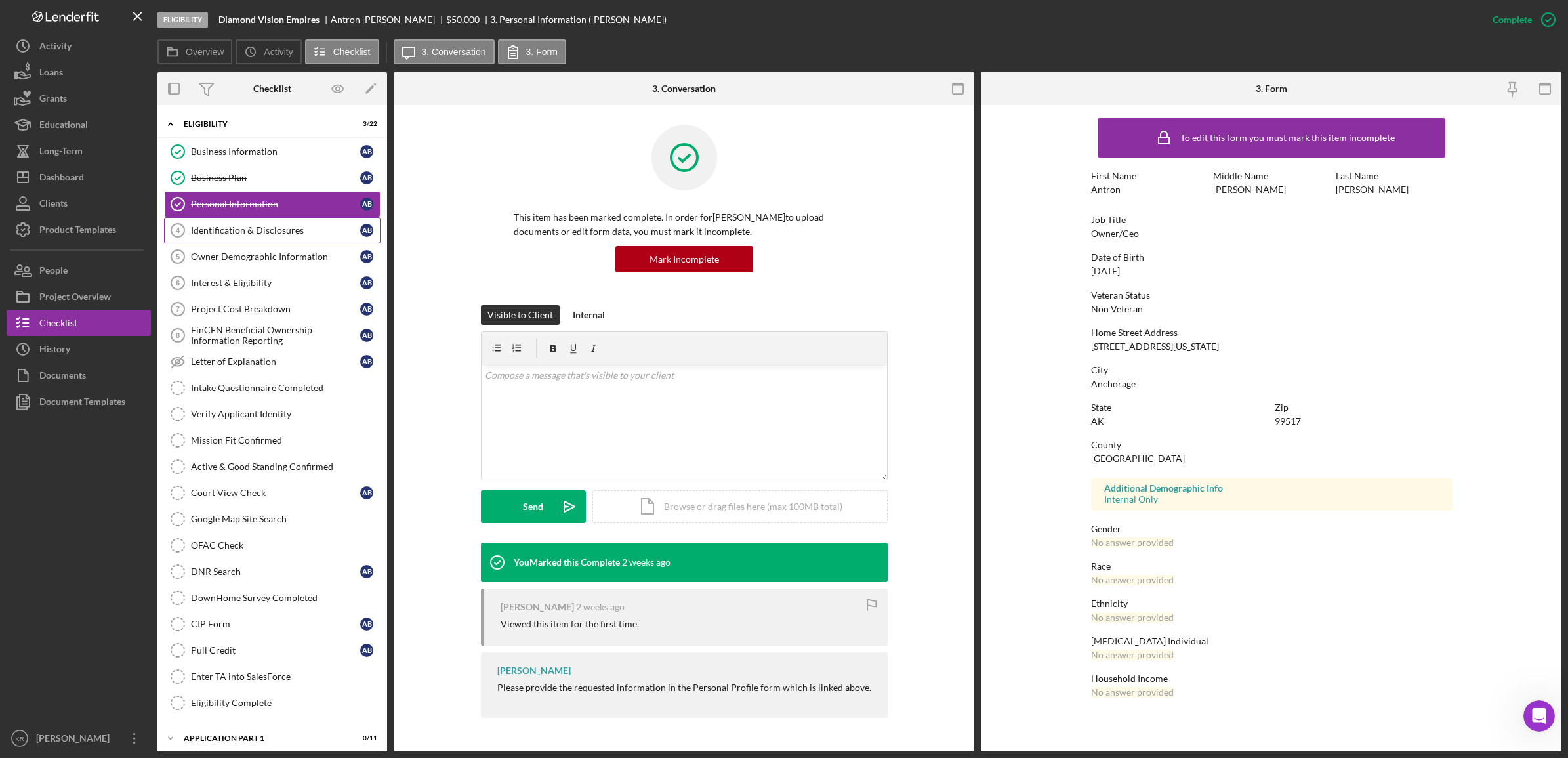
click at [215, 223] on link "Identification & Disclosures 4 Identification & Disclosures A B" at bounding box center [273, 231] width 217 height 26
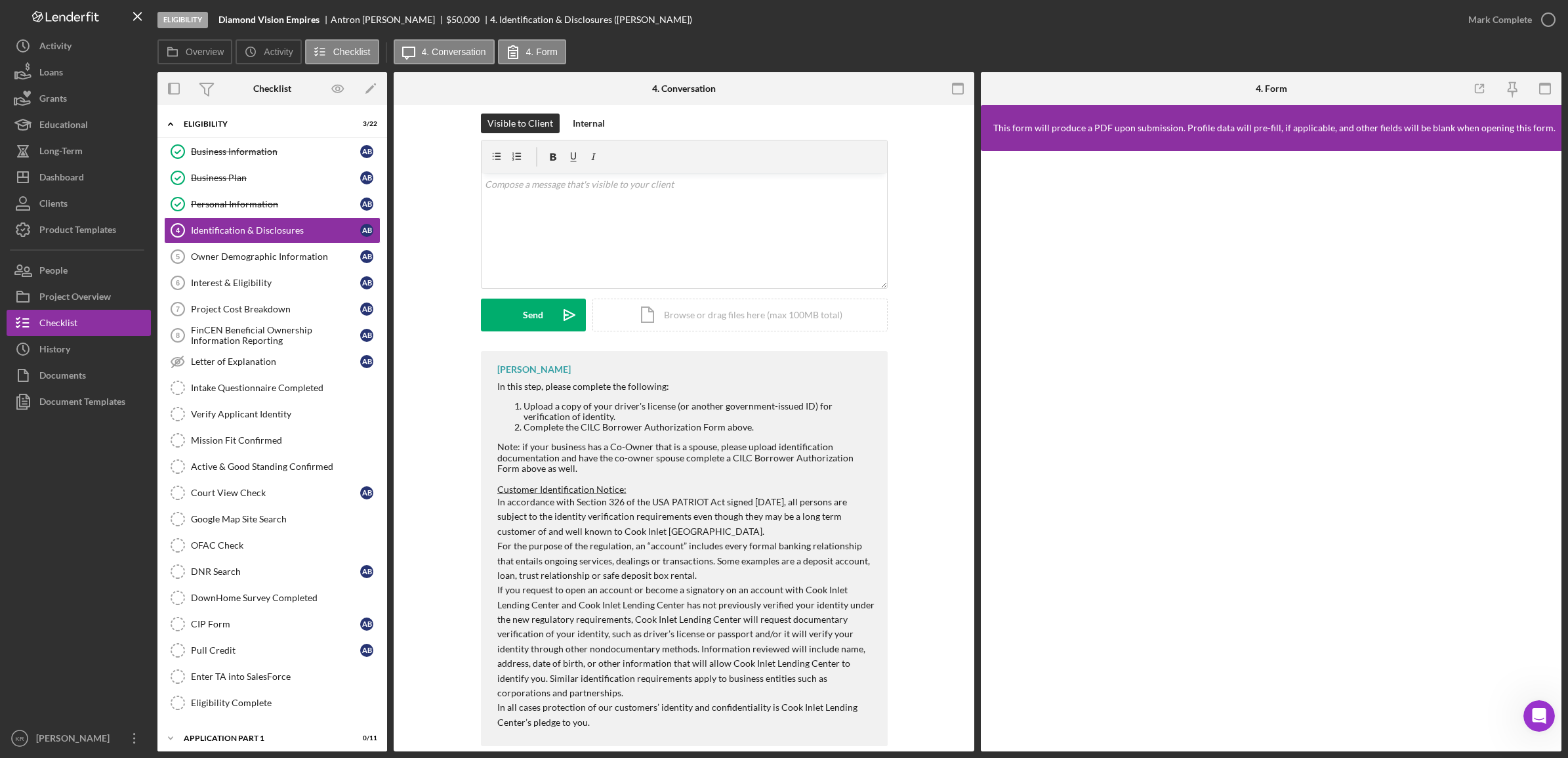
scroll to position [18, 0]
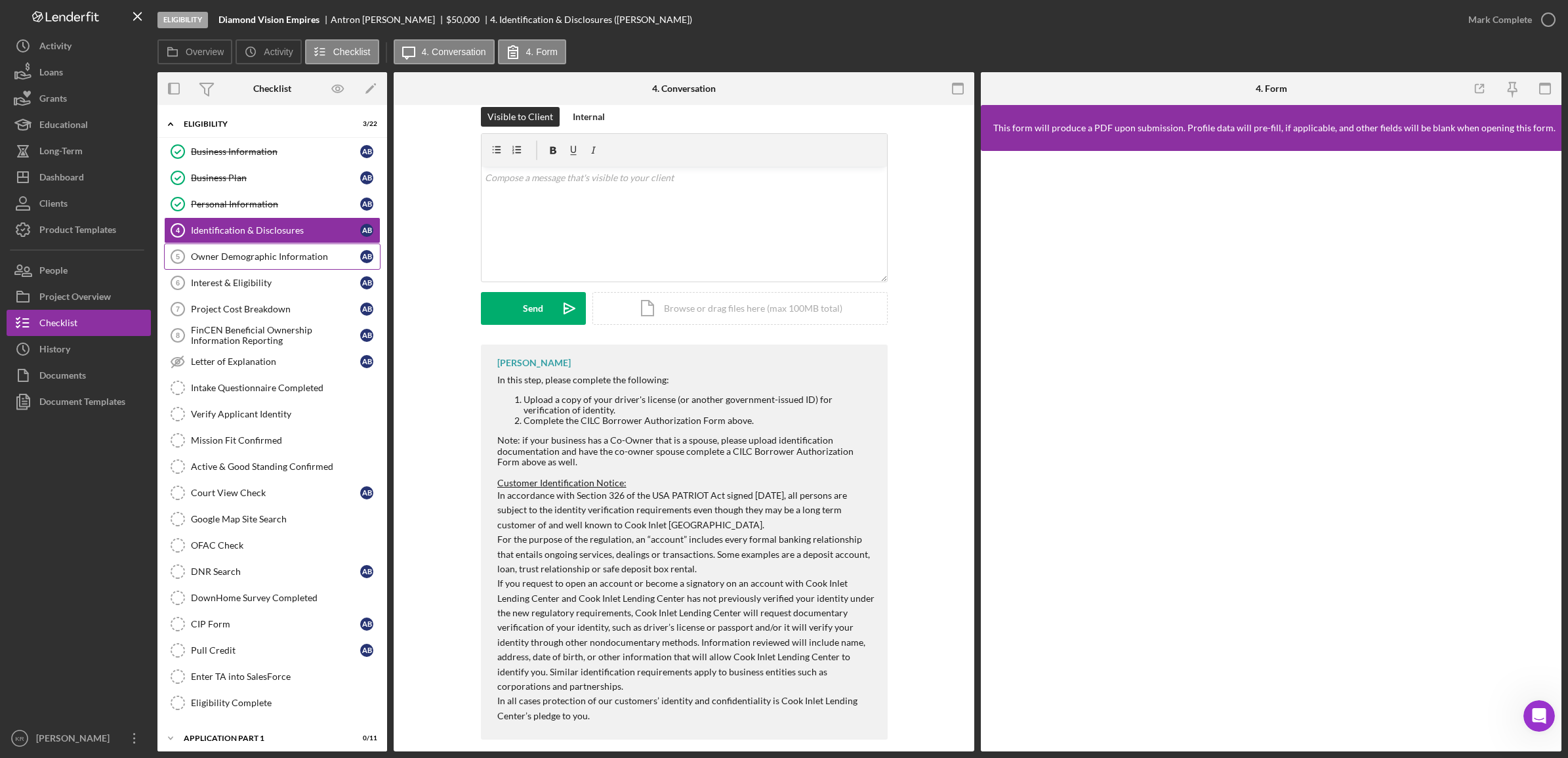
click at [276, 270] on link "Owner Demographic Information 5 Owner Demographic Information A B" at bounding box center [273, 257] width 217 height 26
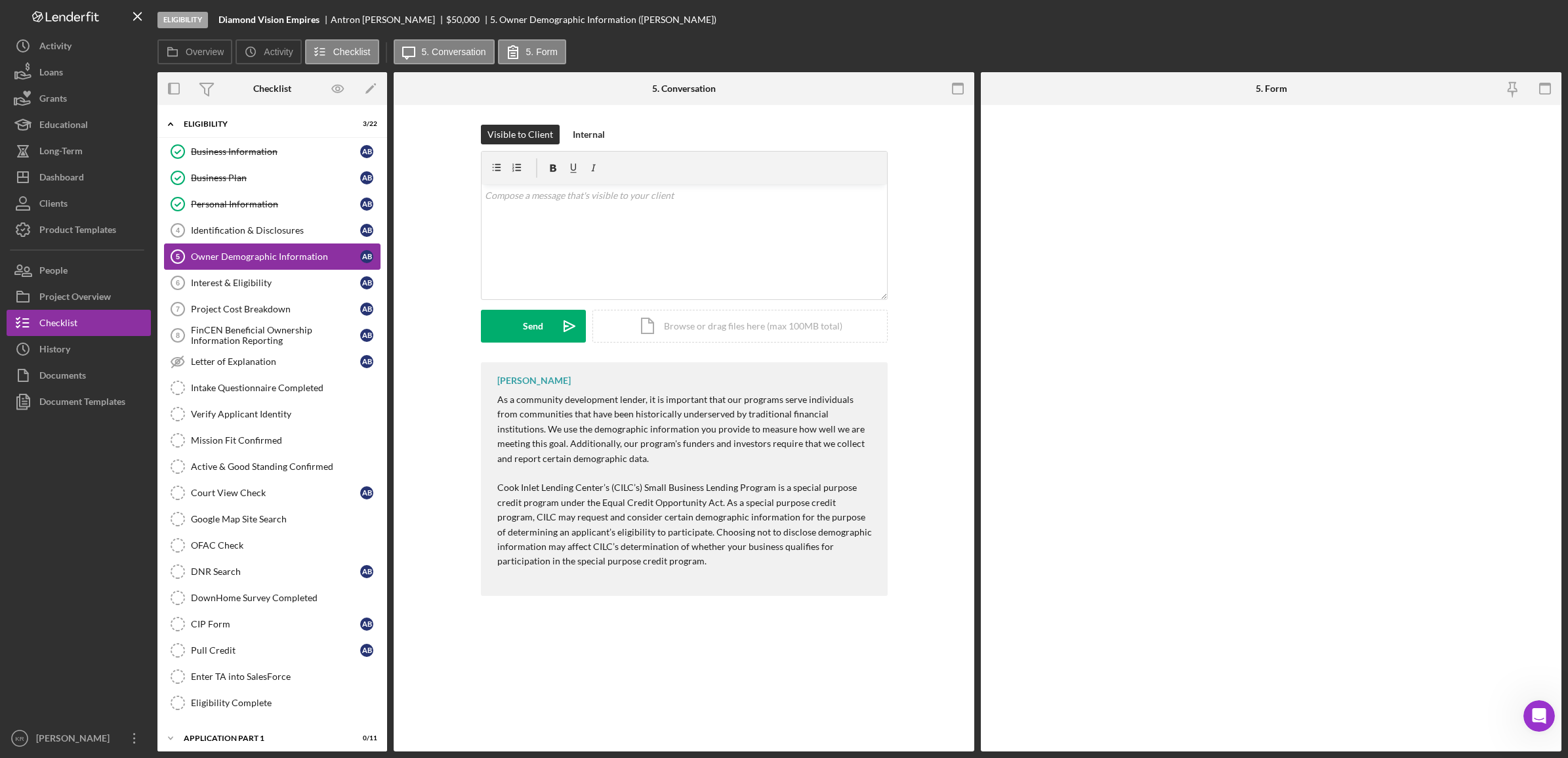
click at [279, 251] on link "Owner Demographic Information 5 Owner Demographic Information A B" at bounding box center [273, 257] width 217 height 26
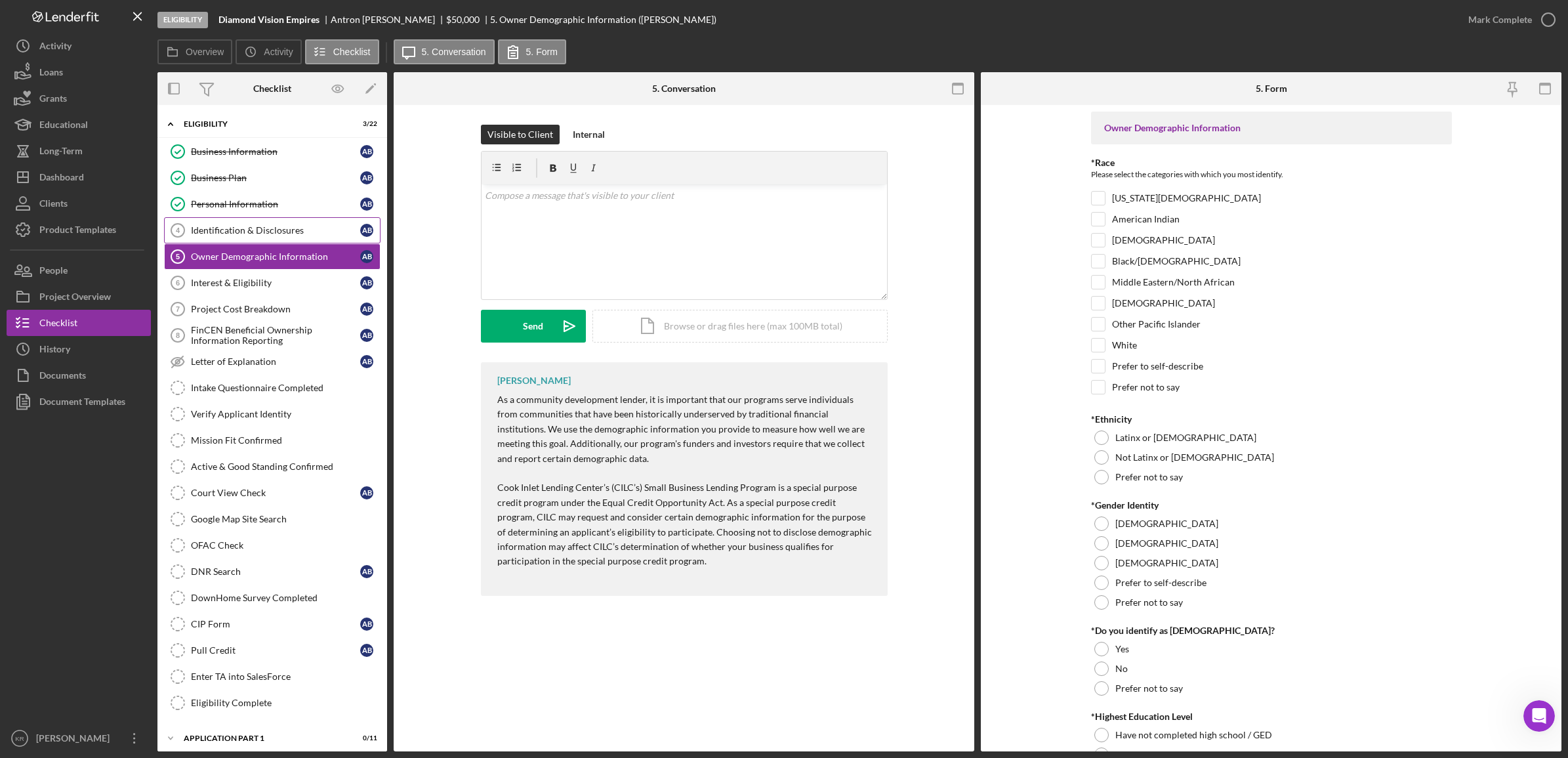
click at [284, 223] on link "Identification & Disclosures 4 Identification & Disclosures A B" at bounding box center [273, 231] width 217 height 26
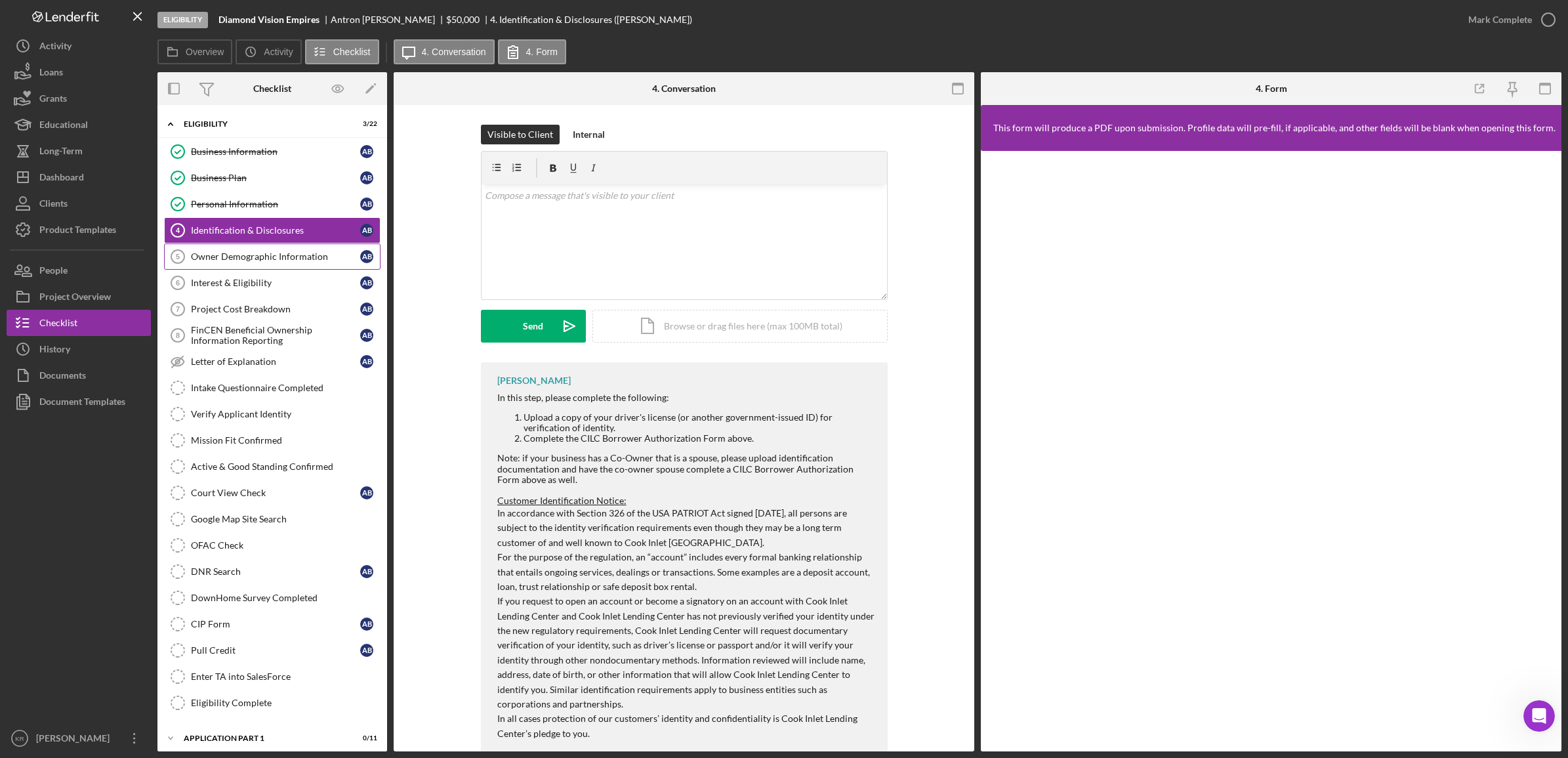
click at [266, 266] on link "Owner Demographic Information 5 Owner Demographic Information A B" at bounding box center [273, 257] width 217 height 26
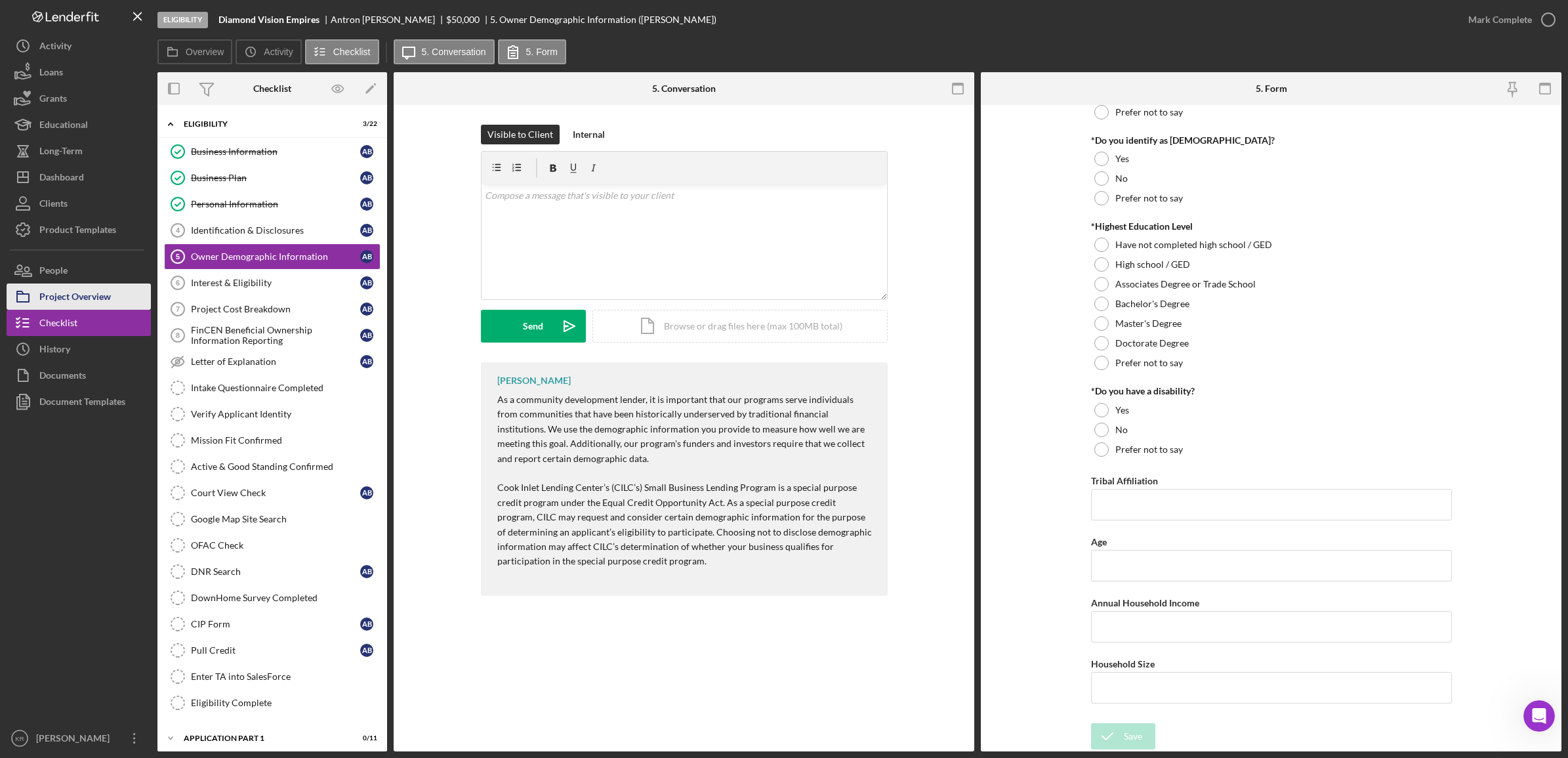
scroll to position [495, 0]
click at [204, 284] on div "Interest & Eligibility" at bounding box center [275, 282] width 169 height 10
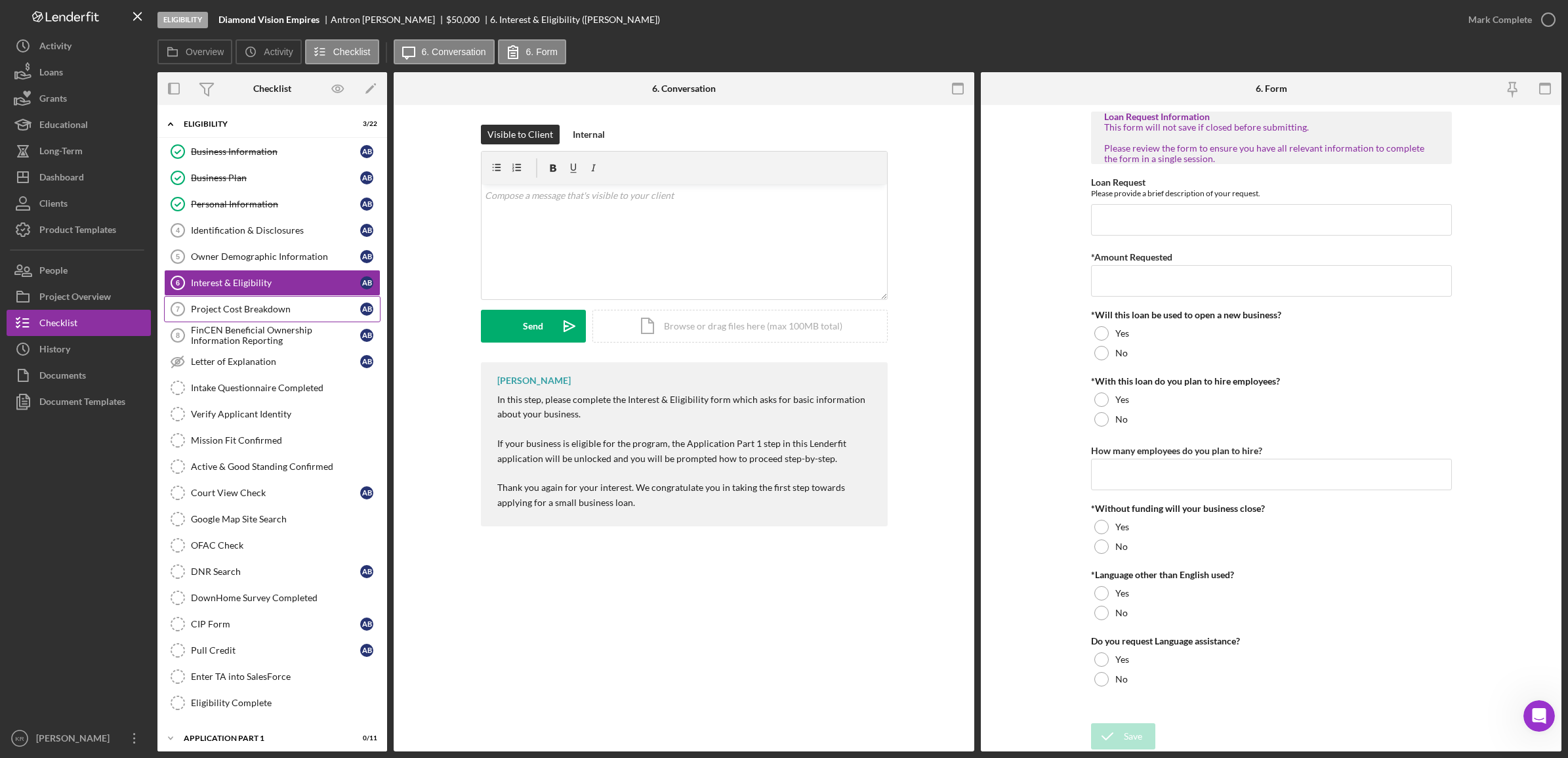
click at [264, 302] on link "Project Cost Breakdown 7 Project Cost Breakdown A B" at bounding box center [273, 309] width 217 height 26
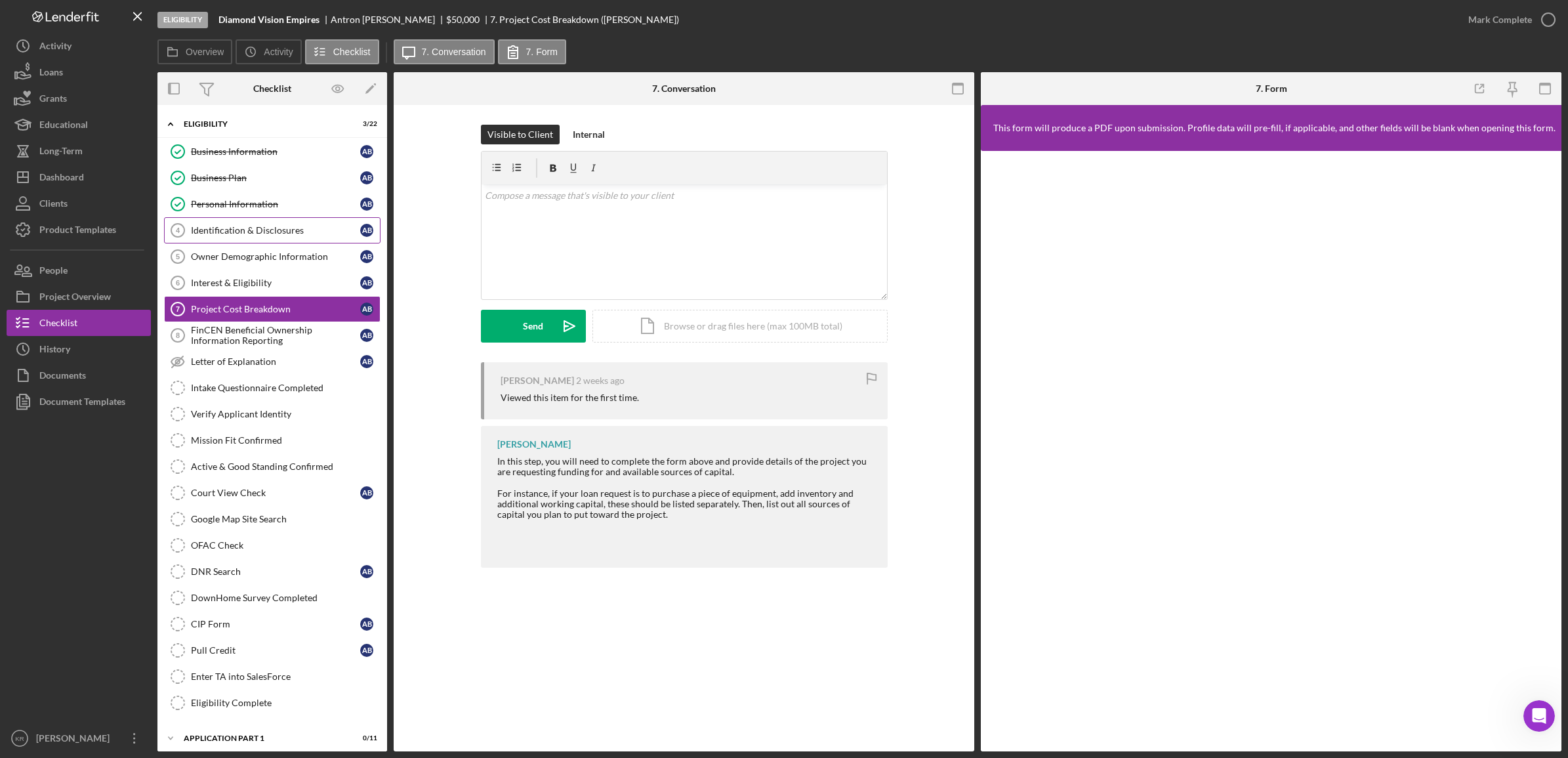
click at [231, 235] on div "Identification & Disclosures" at bounding box center [275, 230] width 169 height 10
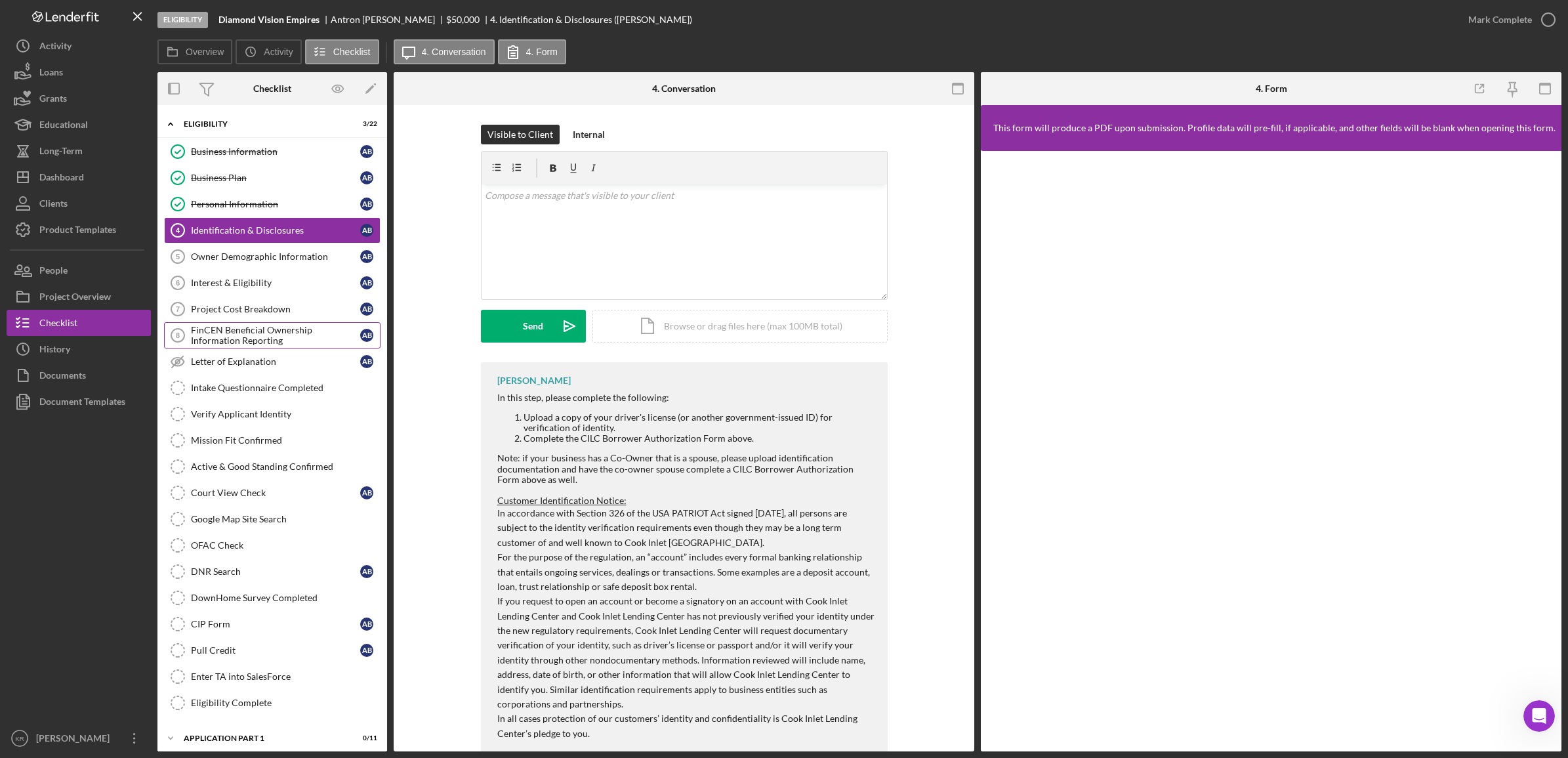
click at [215, 337] on div "FinCEN Beneficial Ownership Information Reporting" at bounding box center [275, 335] width 169 height 21
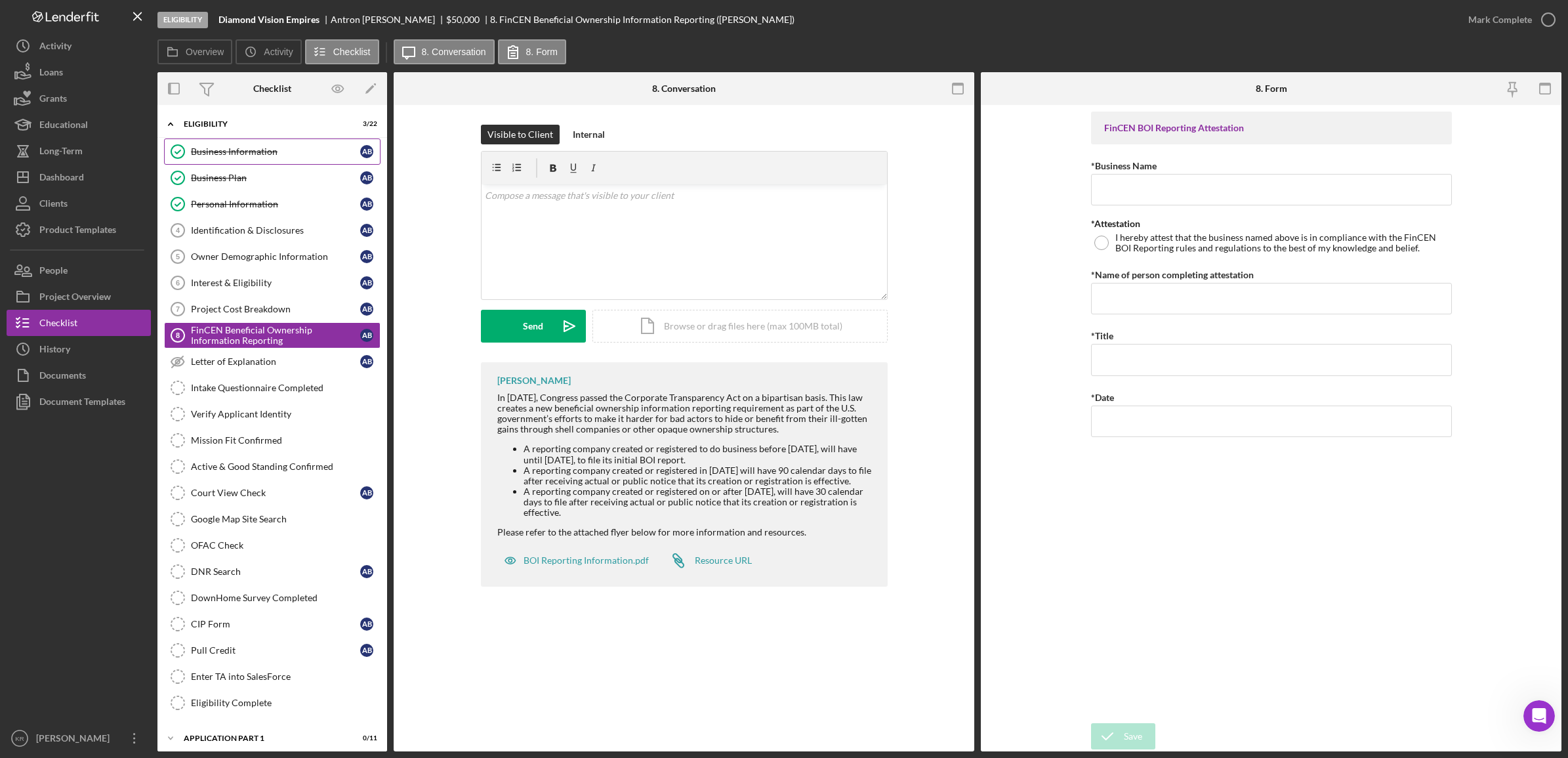
click at [326, 164] on link "Business Information Business Information A B" at bounding box center [273, 152] width 217 height 26
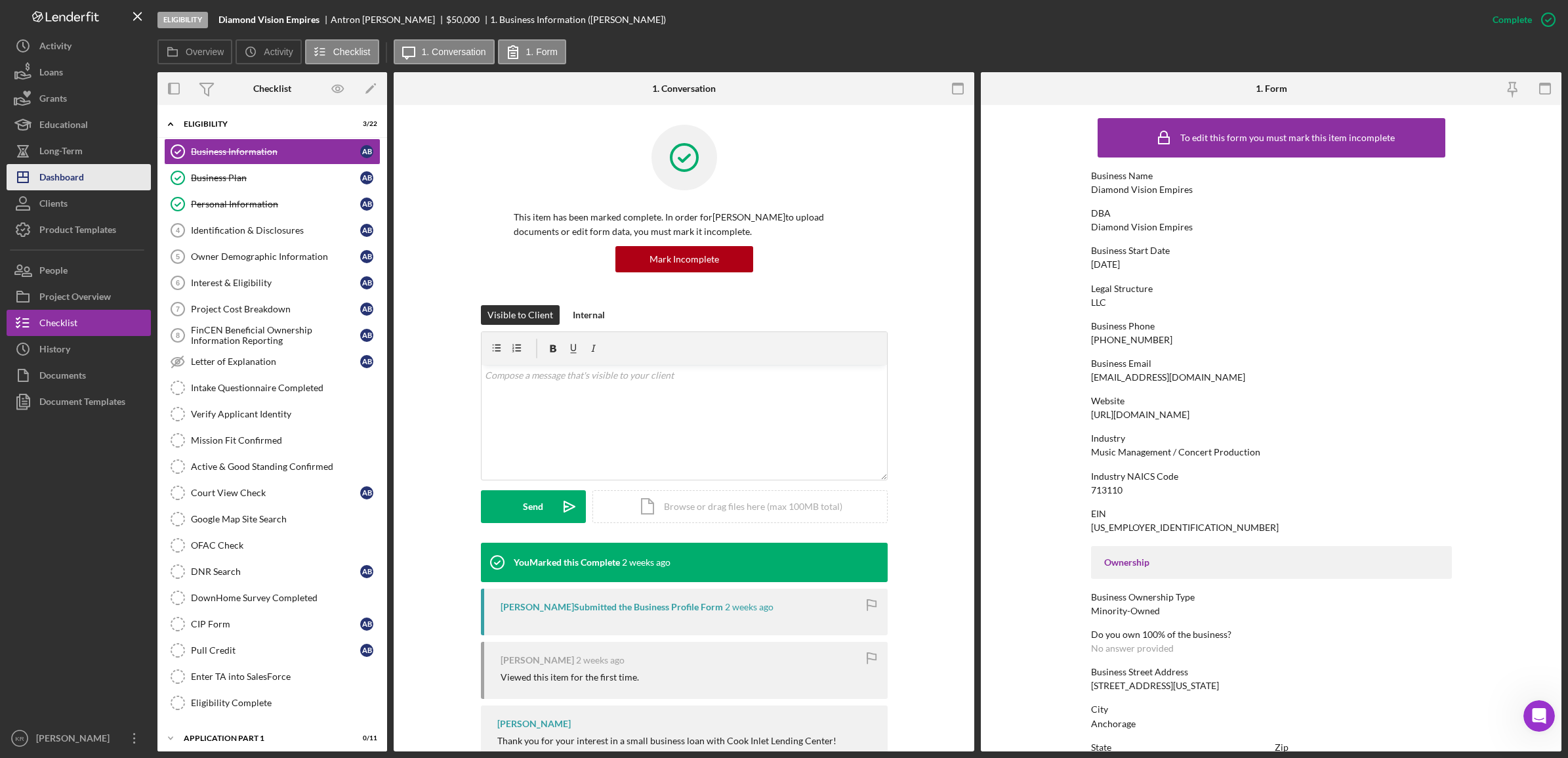
click at [56, 181] on div "Dashboard" at bounding box center [62, 179] width 44 height 30
